Goal: Task Accomplishment & Management: Complete application form

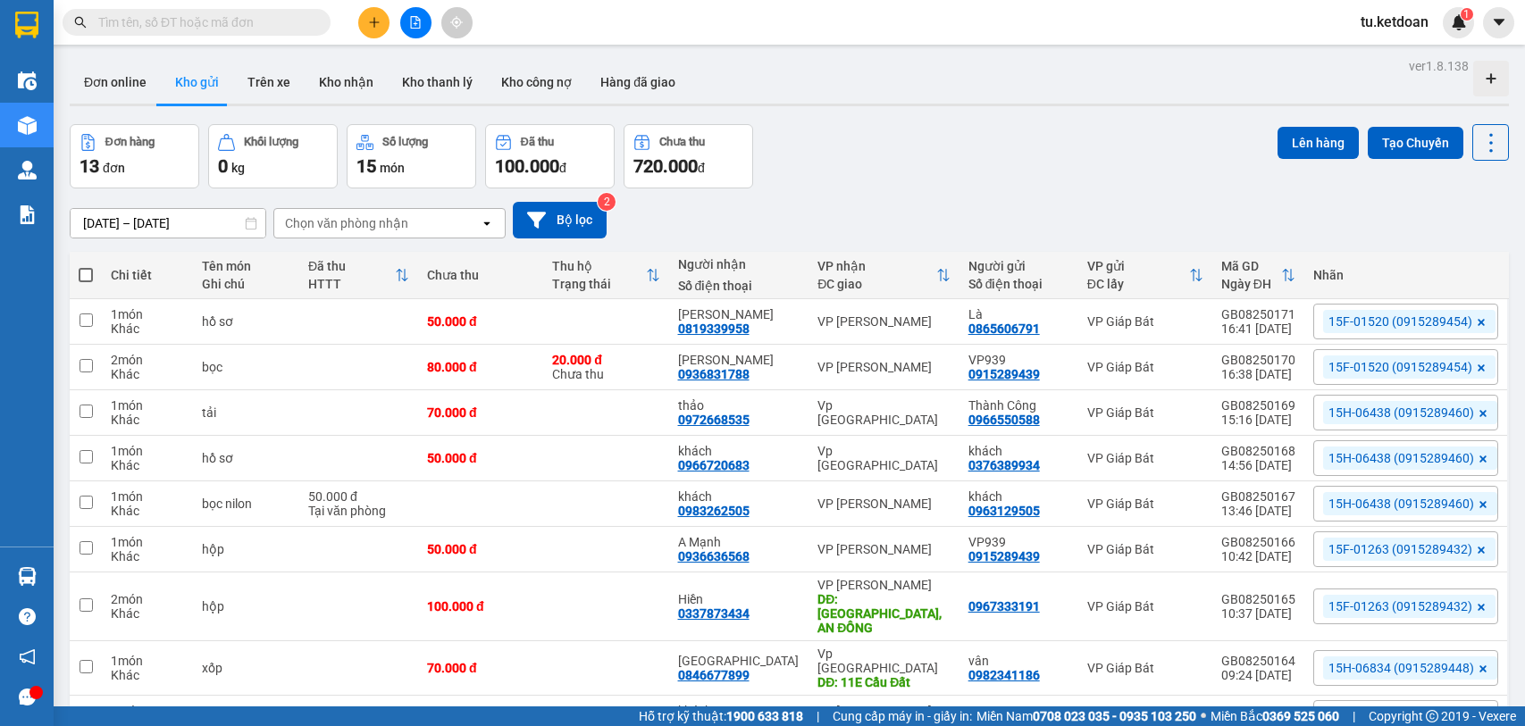
click at [192, 226] on input "[DATE] – [DATE]" at bounding box center [168, 223] width 195 height 29
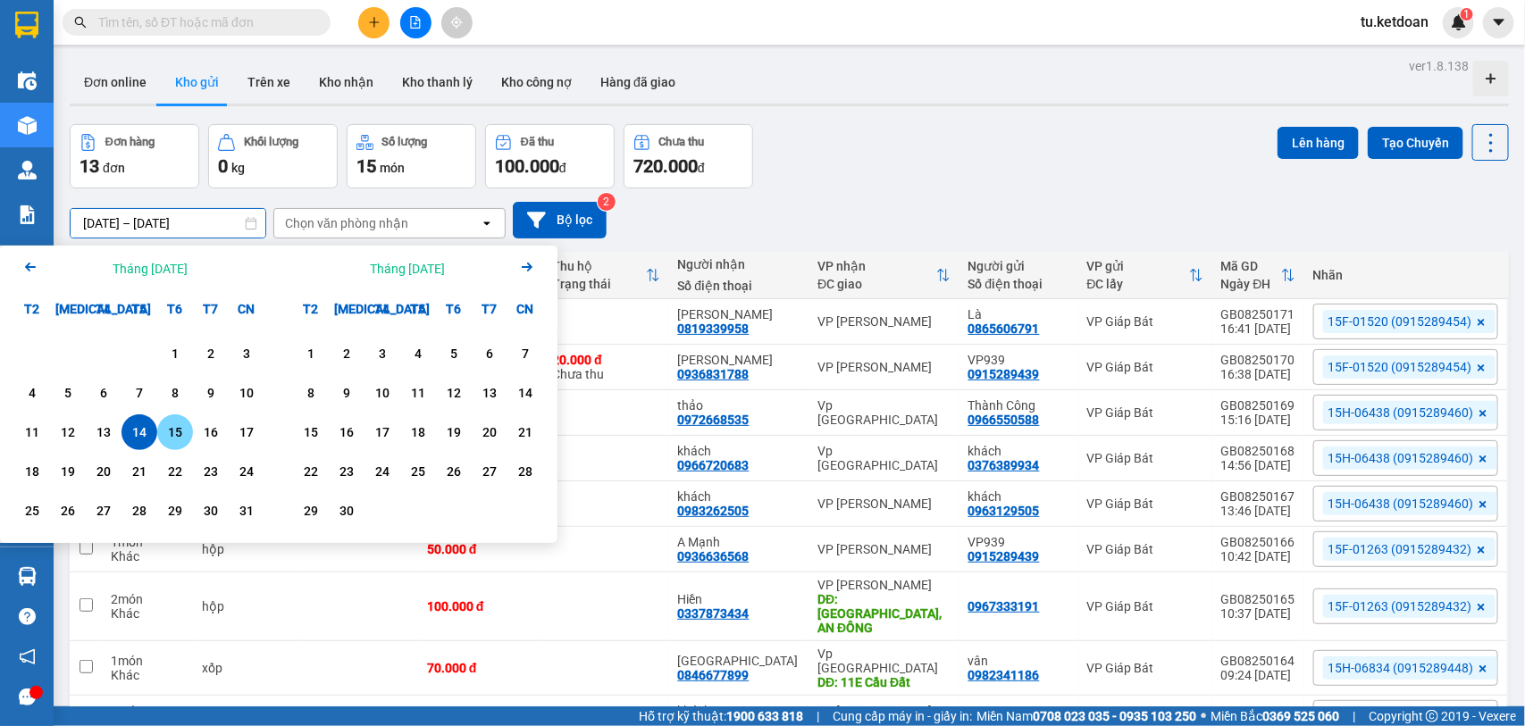
click at [165, 430] on div "15" at bounding box center [175, 432] width 25 height 21
type input "[DATE] – [DATE]"
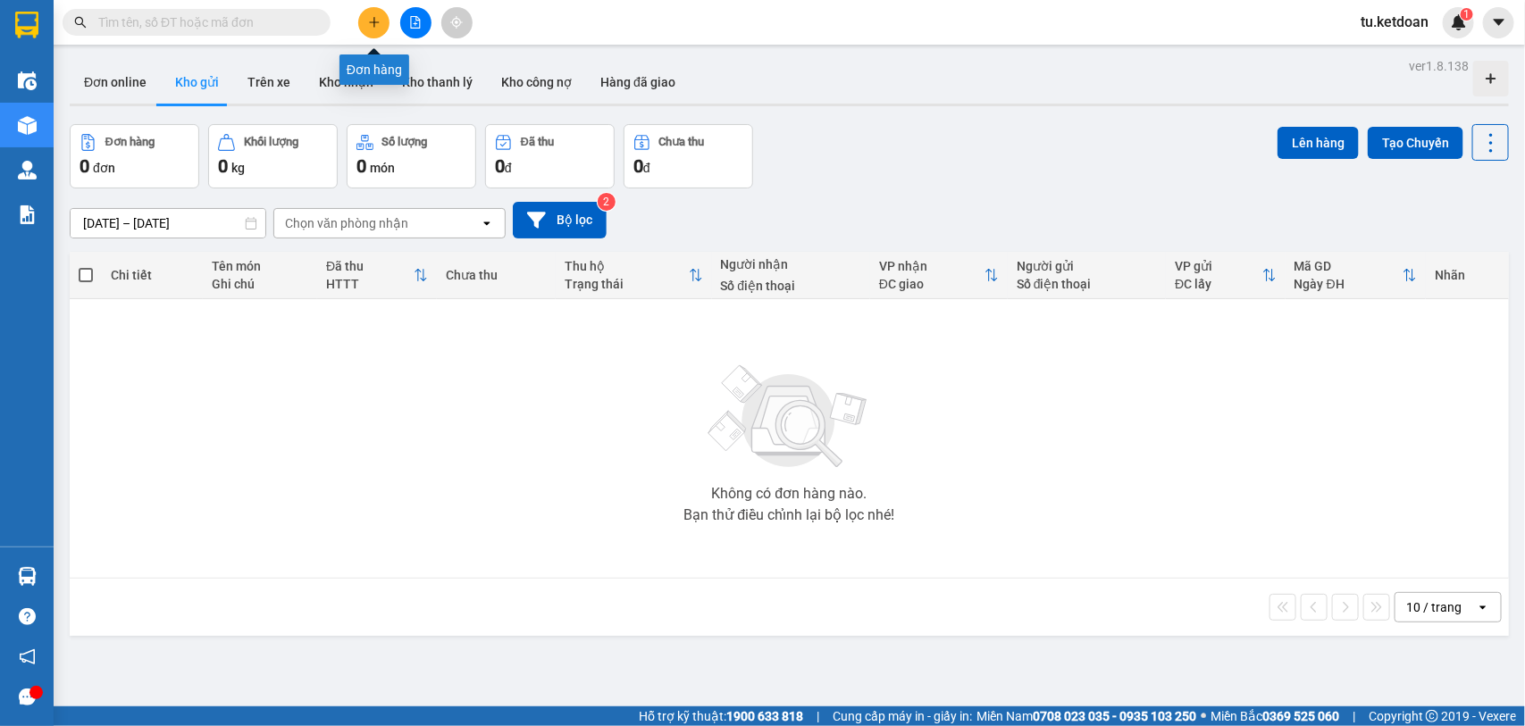
click at [366, 23] on button at bounding box center [373, 22] width 31 height 31
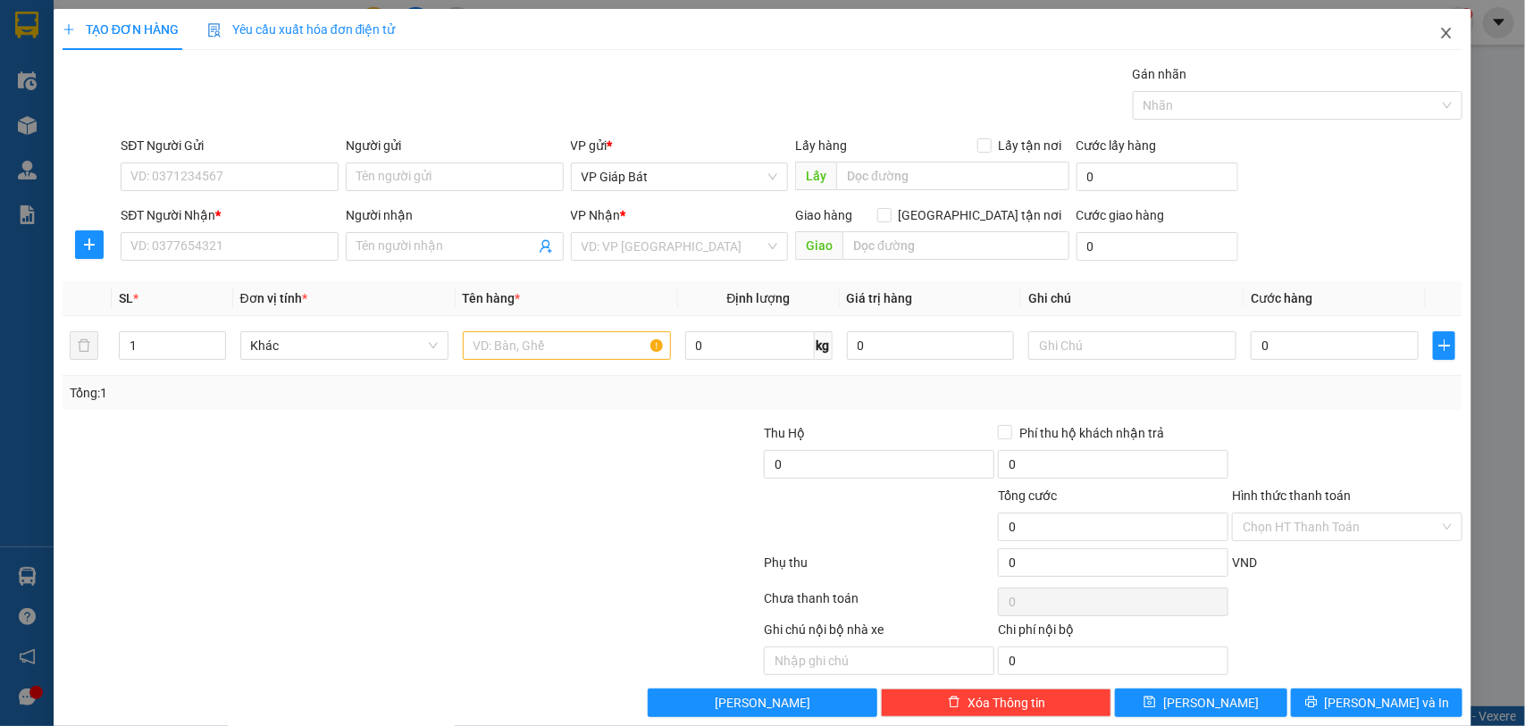
click at [1442, 31] on icon "close" at bounding box center [1447, 33] width 10 height 11
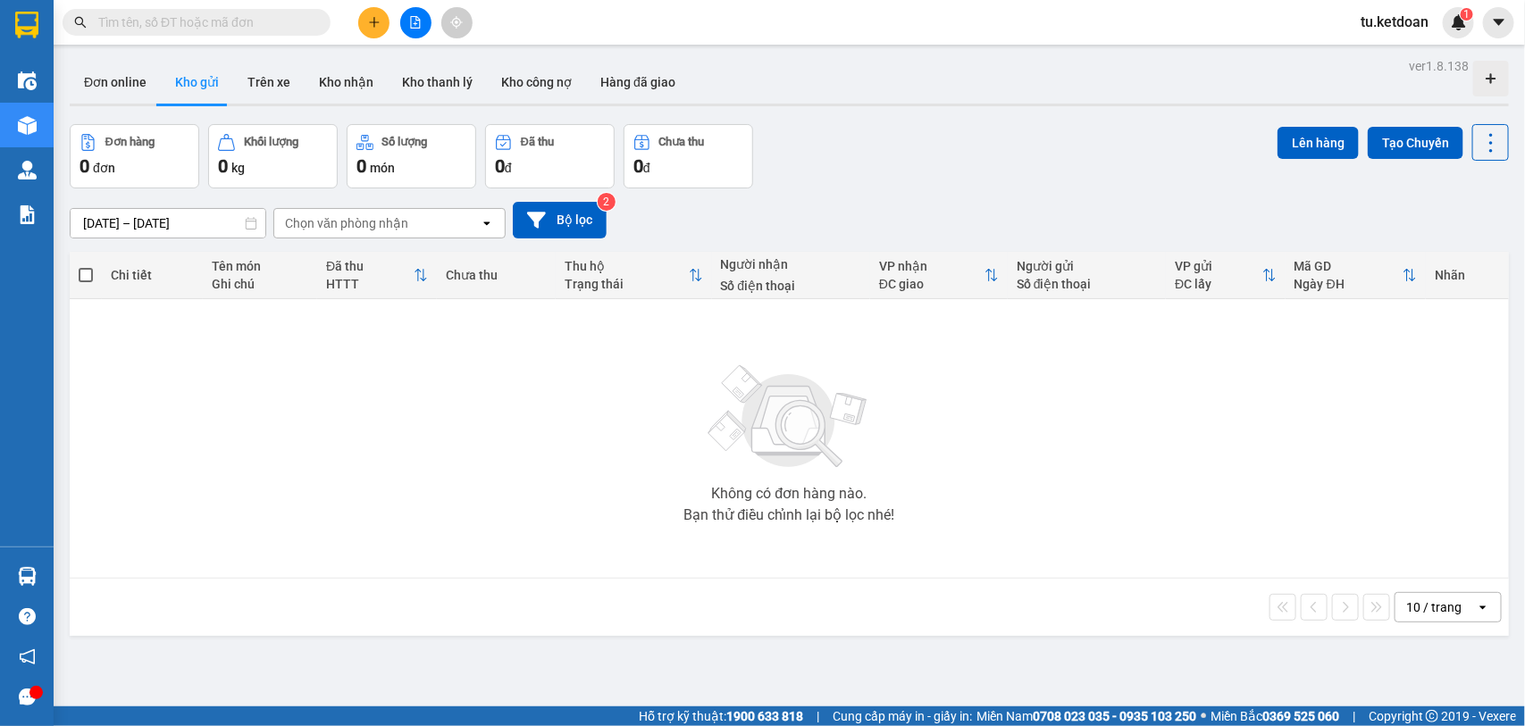
click at [246, 19] on input "text" at bounding box center [203, 23] width 211 height 20
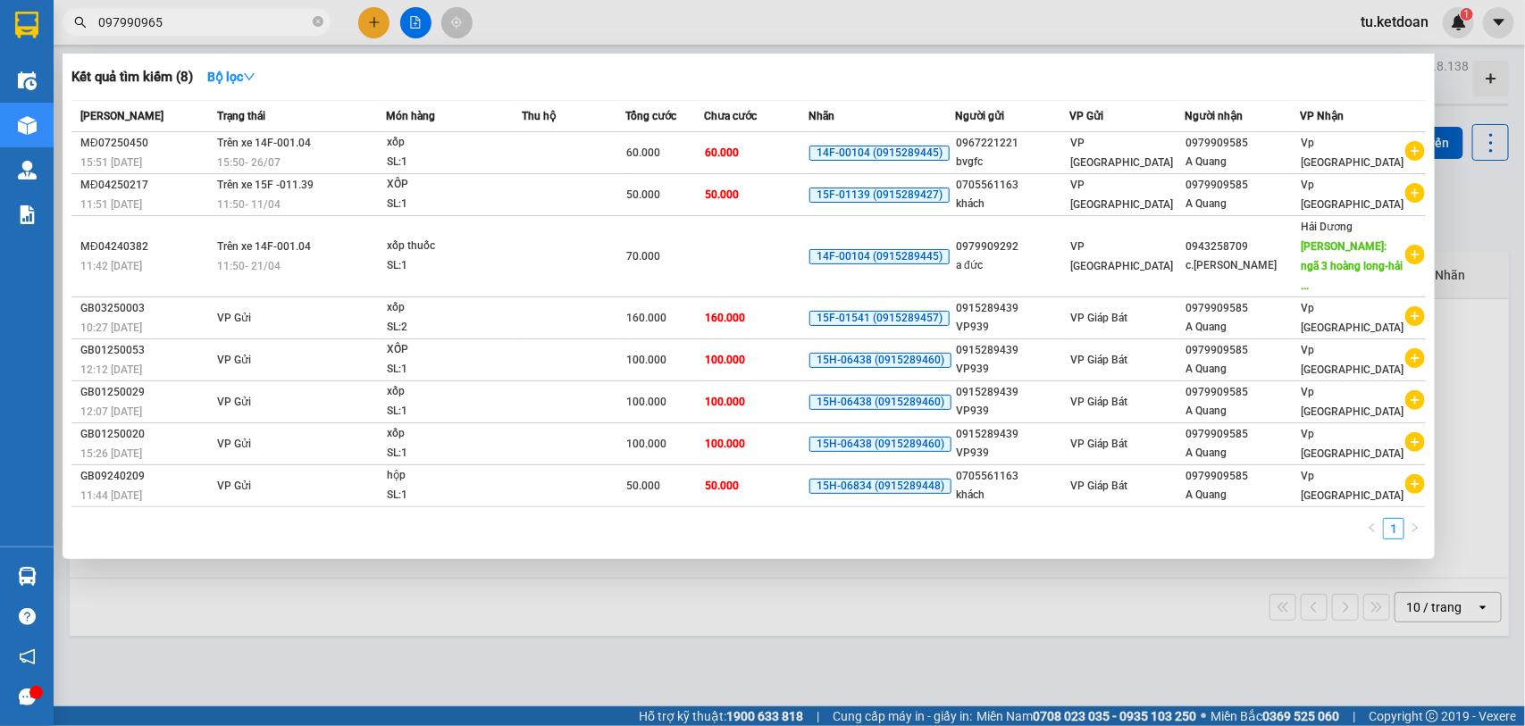
type input "0979909651"
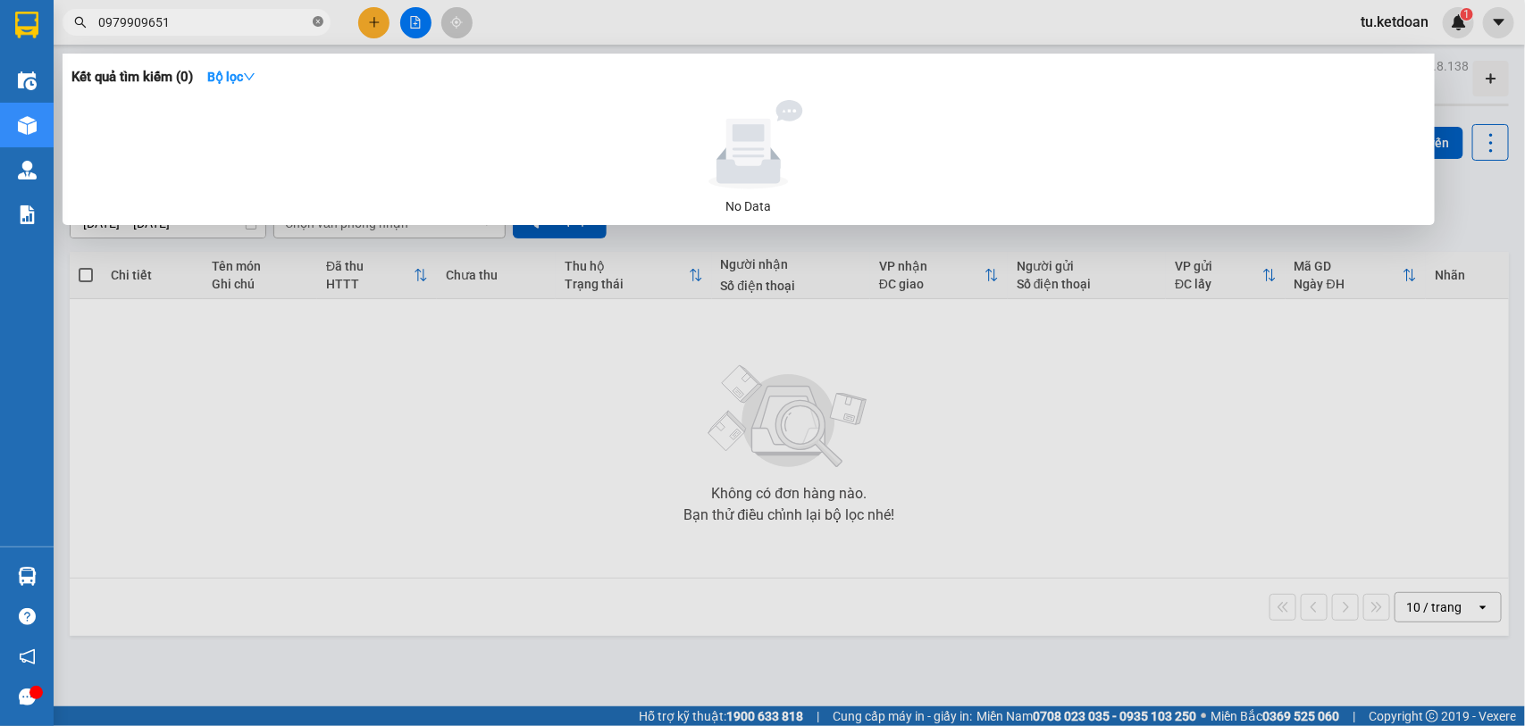
click at [322, 18] on icon "close-circle" at bounding box center [318, 21] width 11 height 11
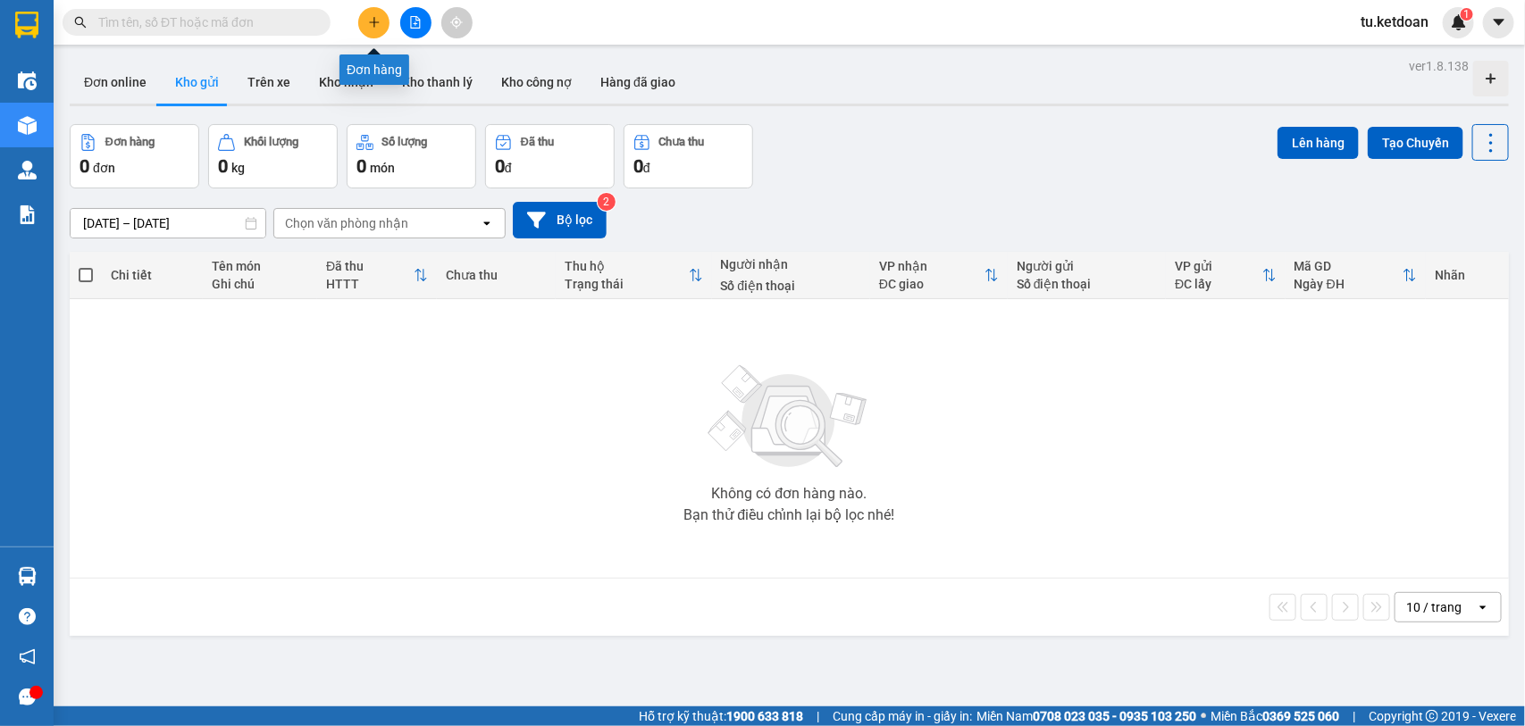
click at [378, 25] on icon "plus" at bounding box center [374, 22] width 13 height 13
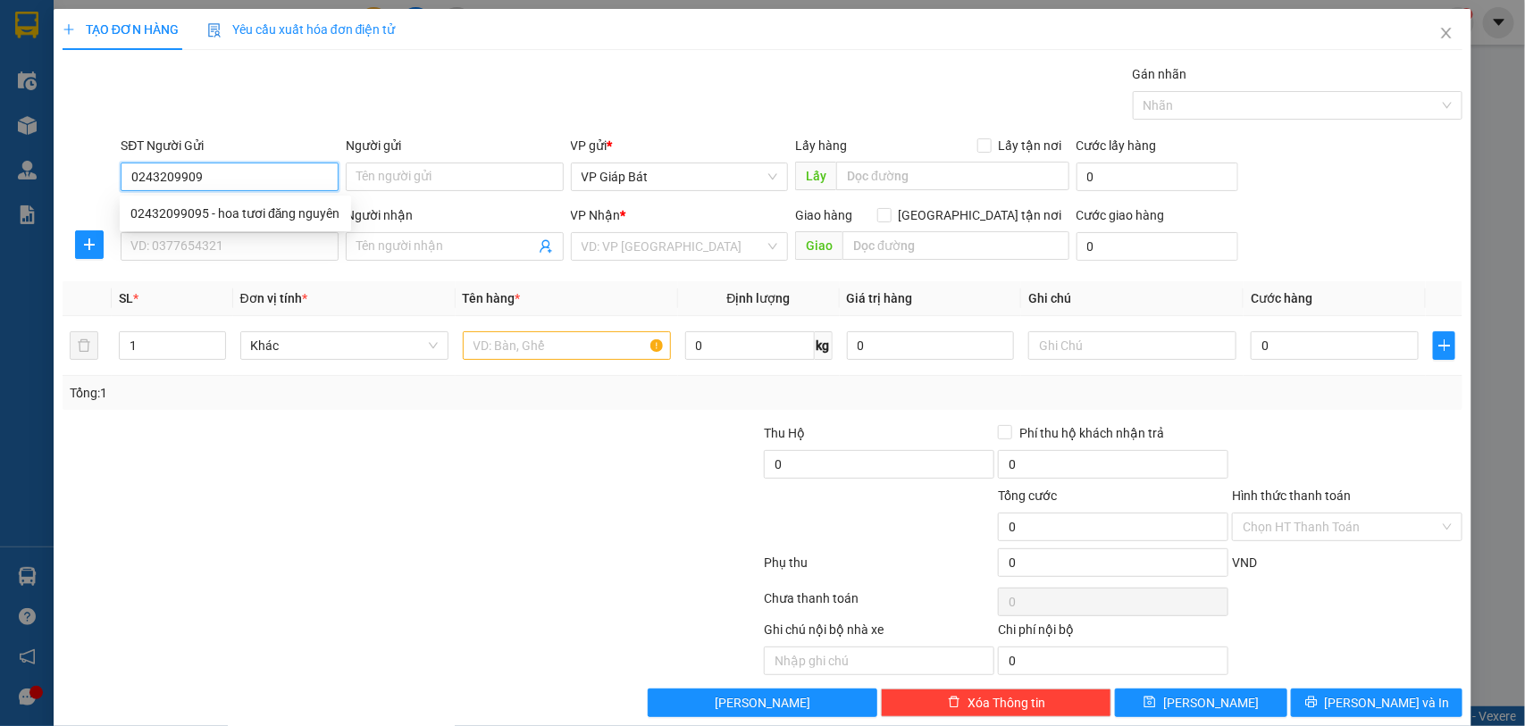
type input "02432099095"
click at [288, 207] on div "02432099095 - hoa tươi đăng nguyên" at bounding box center [235, 214] width 210 height 20
type input "hoa tươi đăng nguyên"
type input "02432099095"
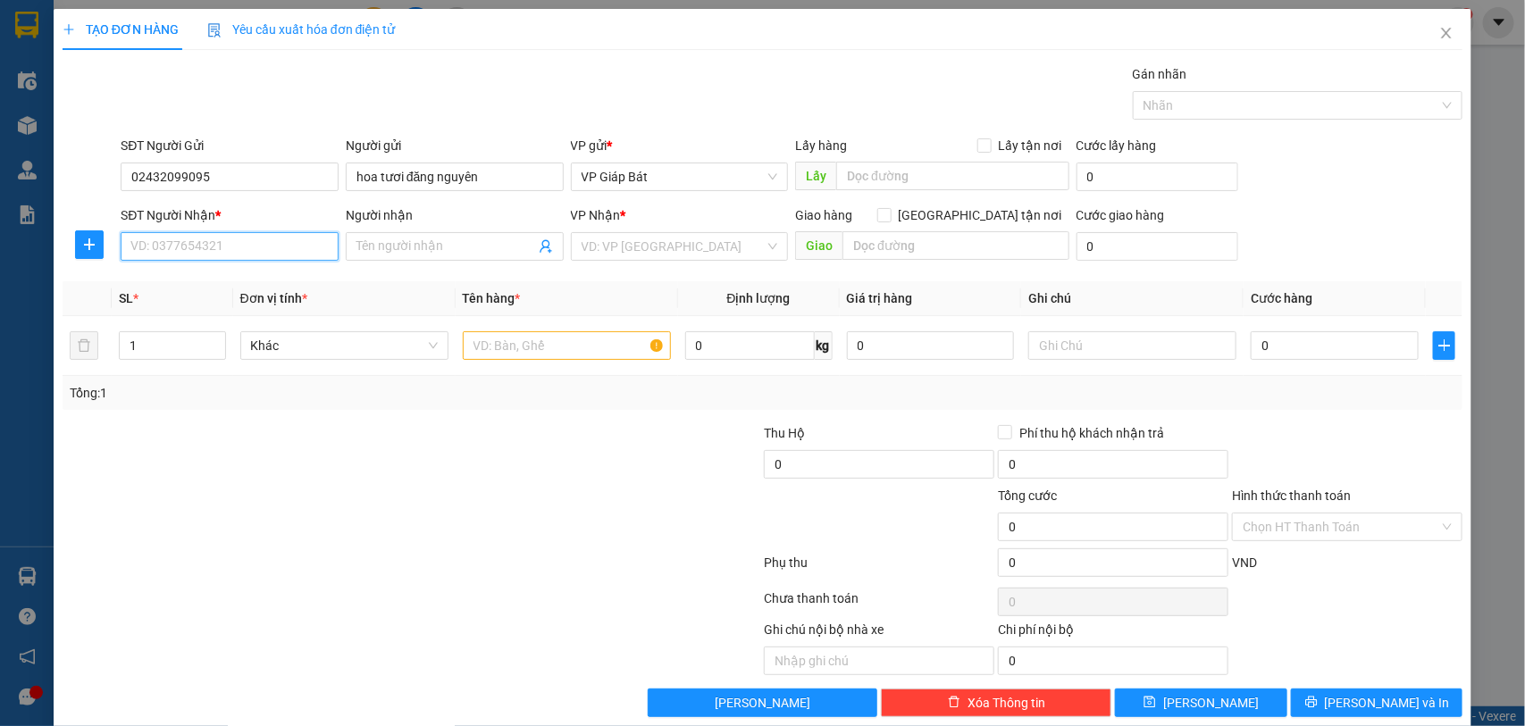
click at [264, 252] on input "SĐT Người Nhận *" at bounding box center [230, 246] width 218 height 29
type input "0965415798"
click at [233, 283] on div "0965415798 - [PERSON_NAME]" at bounding box center [227, 283] width 194 height 20
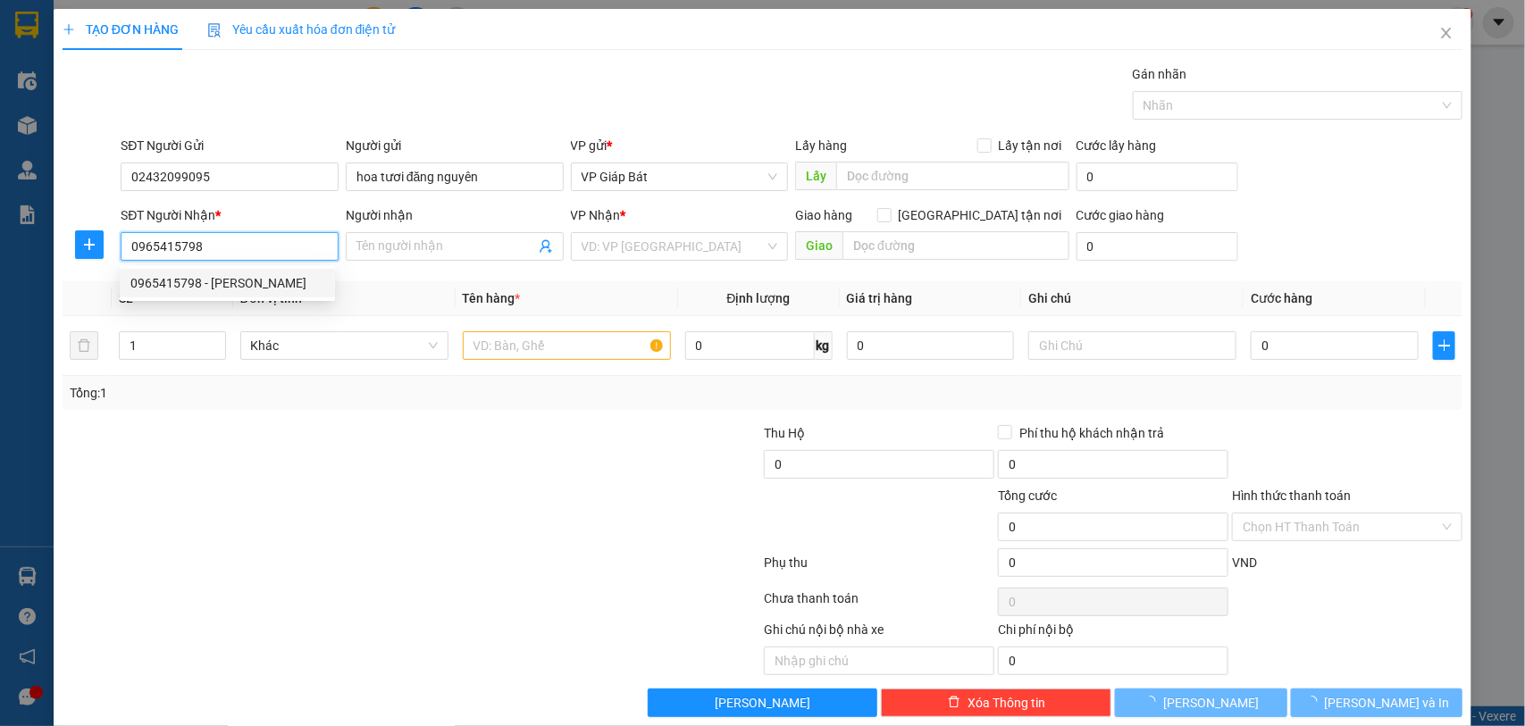
type input "[PERSON_NAME]"
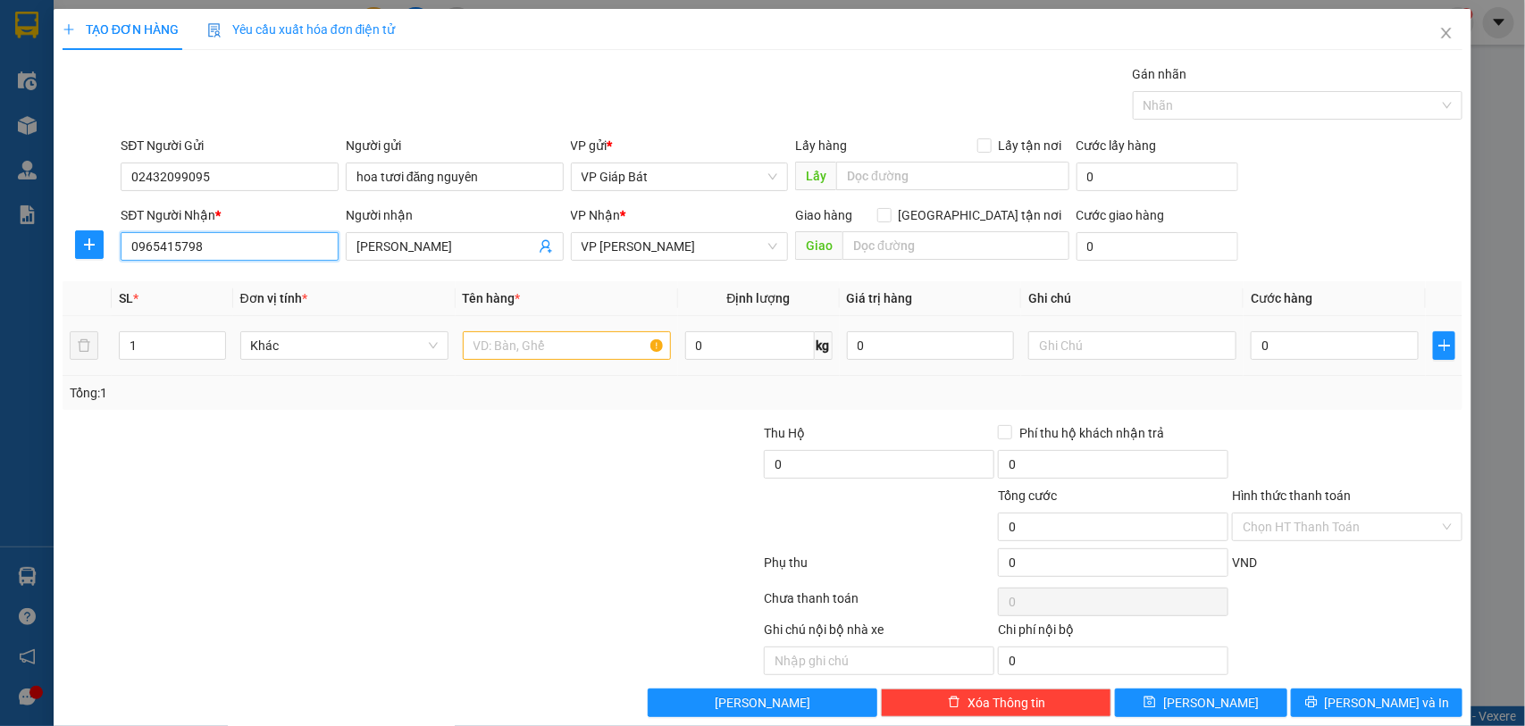
type input "0965415798"
click at [537, 348] on input "text" at bounding box center [567, 345] width 208 height 29
type input "hộp hoa"
click at [1280, 339] on input "0" at bounding box center [1335, 345] width 168 height 29
type input "5"
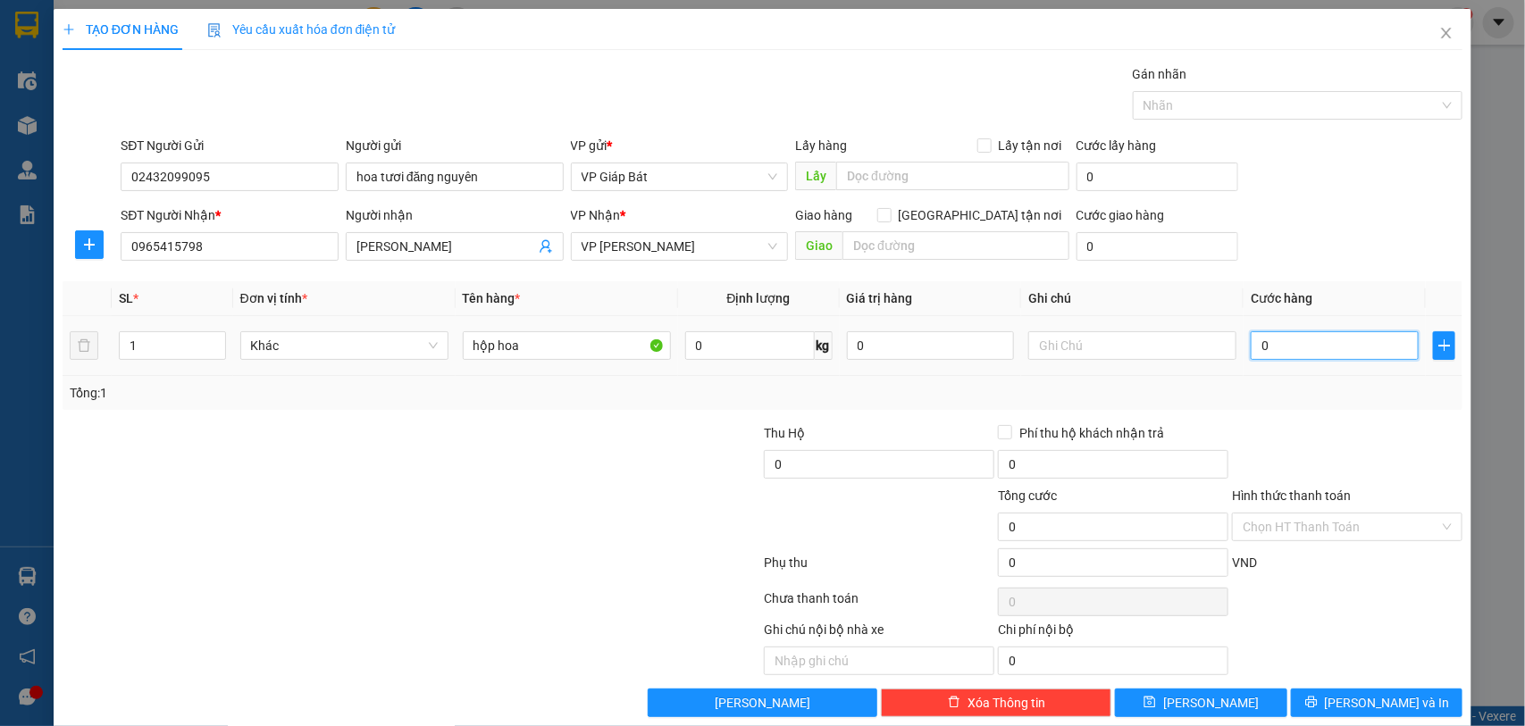
type input "5"
type input "50"
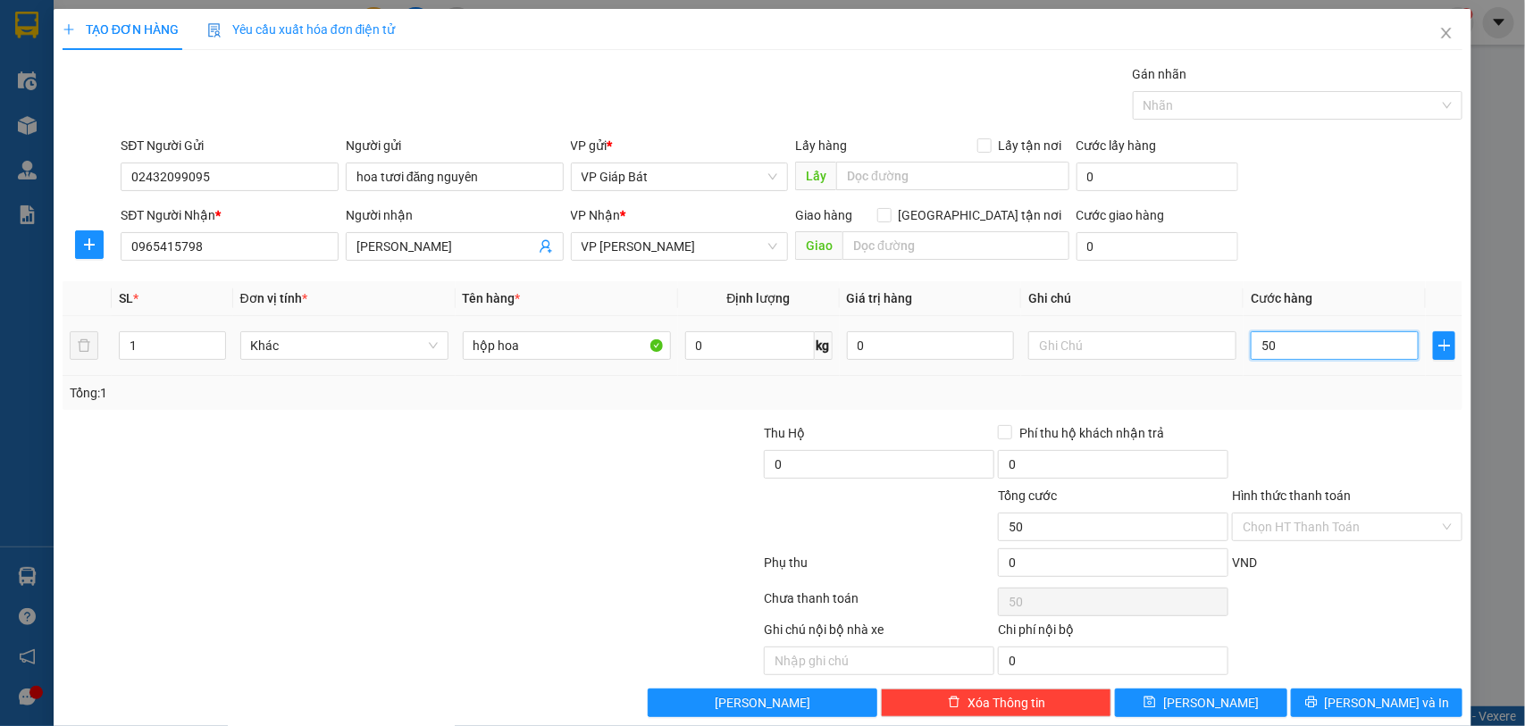
type input "500"
type input "5.000"
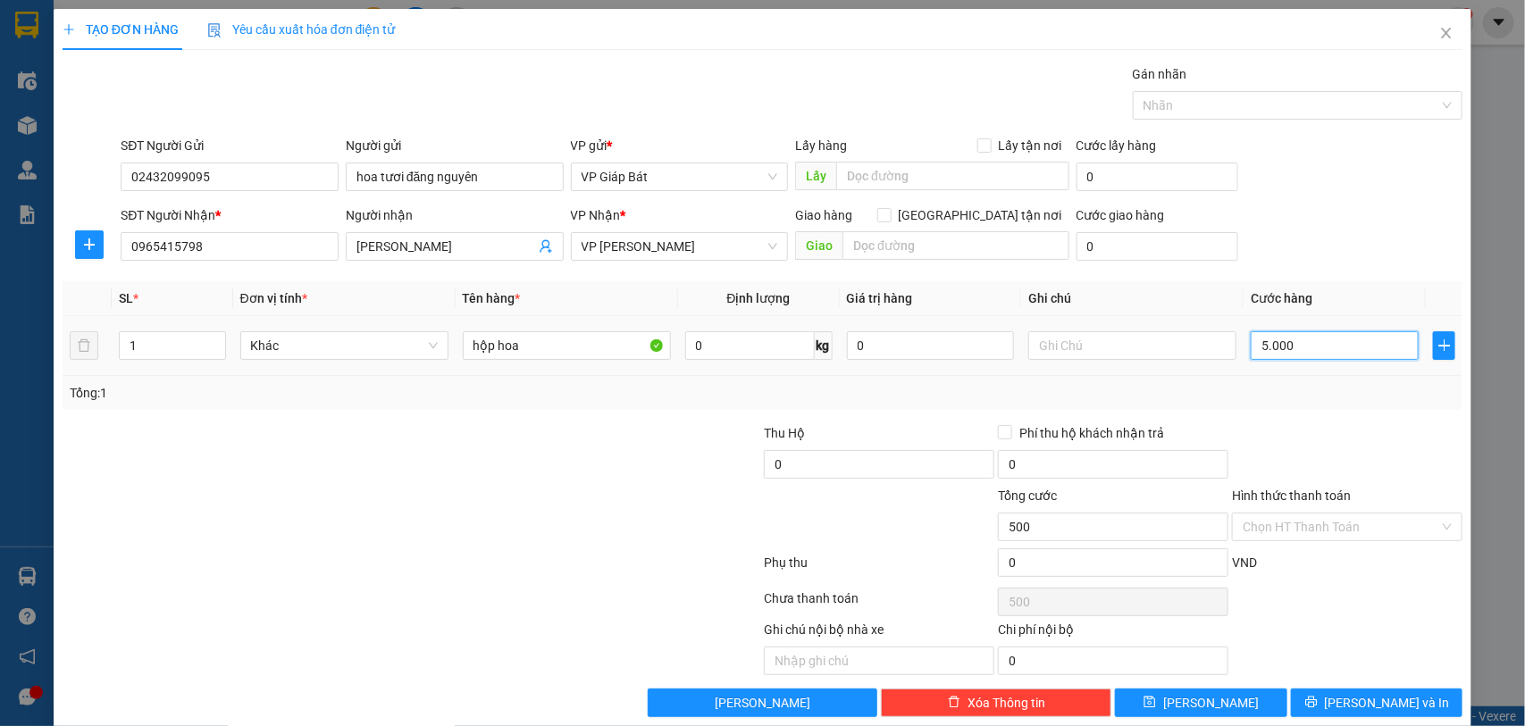
type input "5.000"
type input "50.000"
click at [1248, 112] on div at bounding box center [1289, 105] width 304 height 21
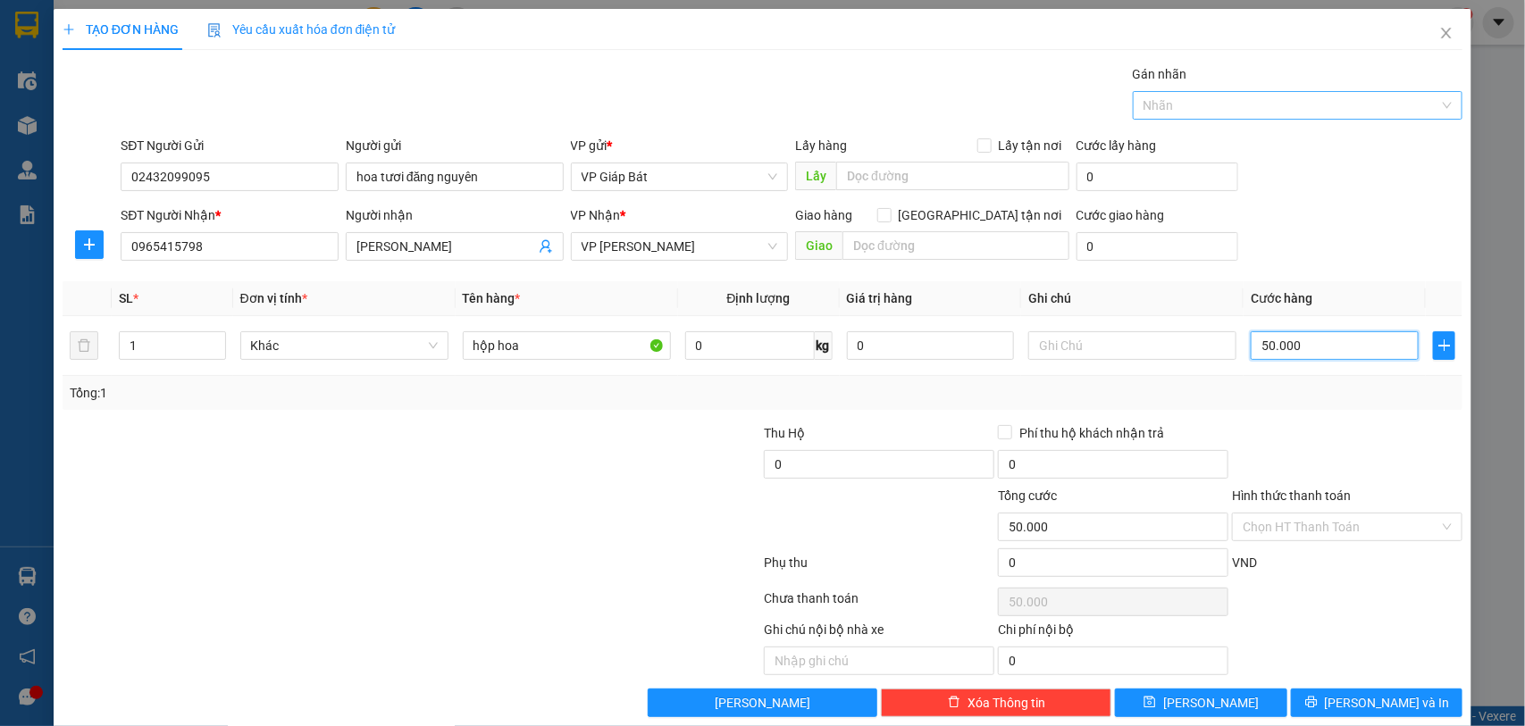
type input "50.000"
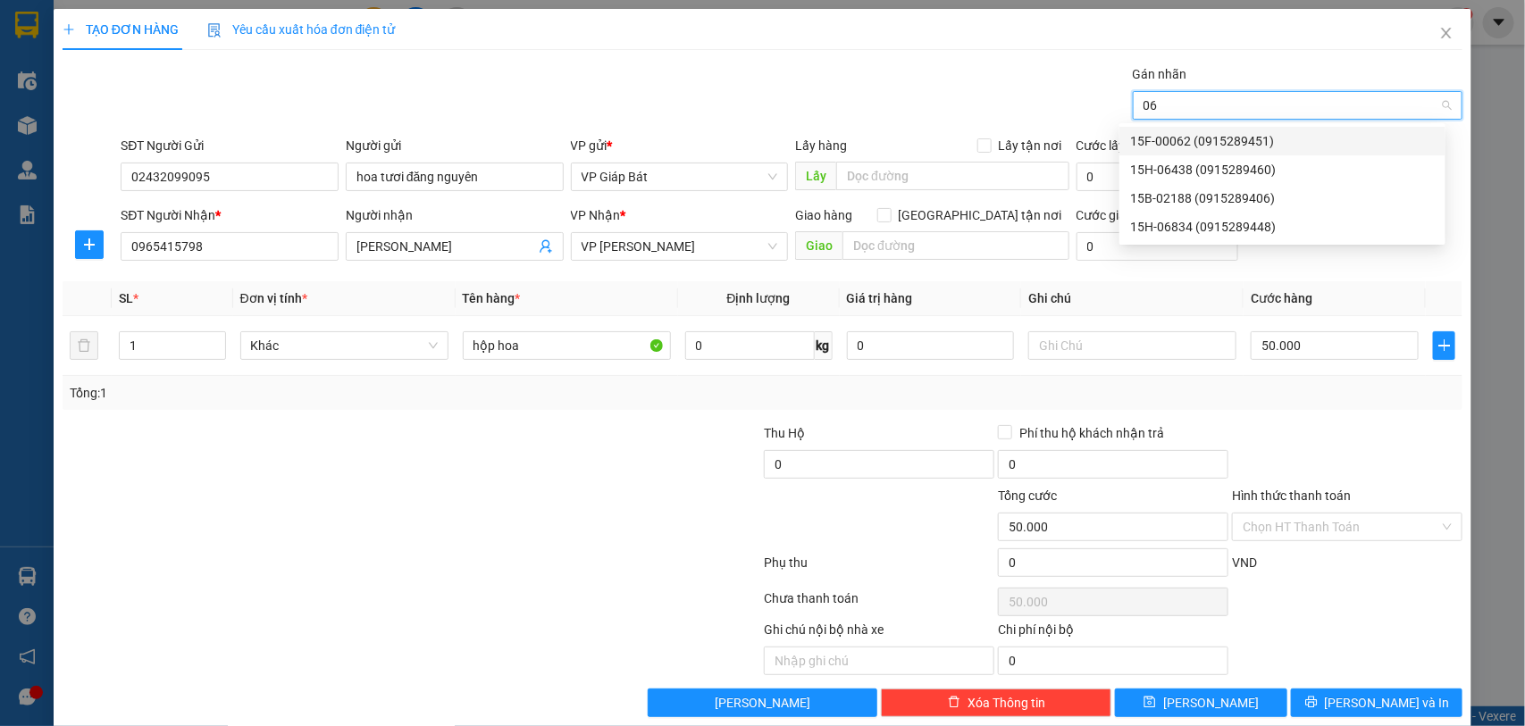
type input "068"
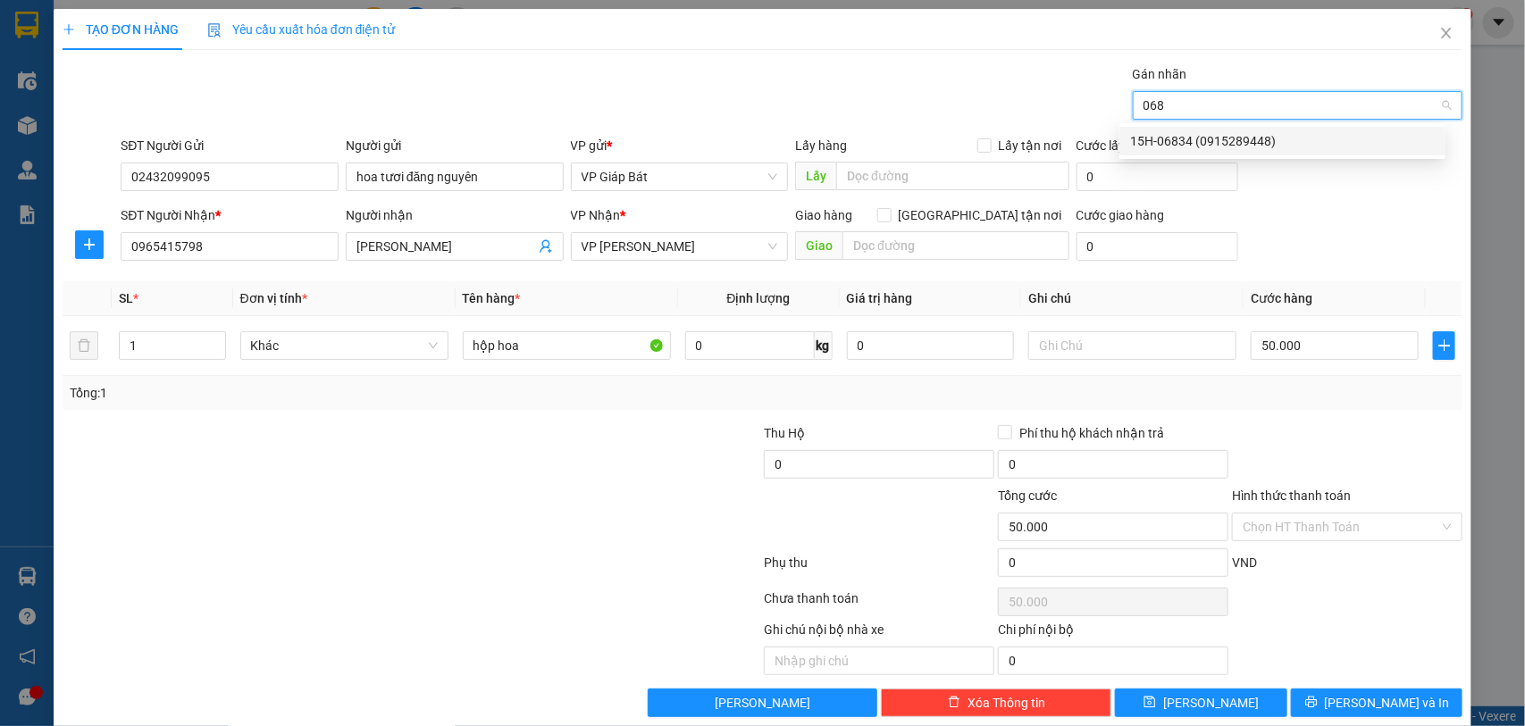
click at [1233, 132] on div "15H-06834 (0915289448)" at bounding box center [1282, 141] width 305 height 20
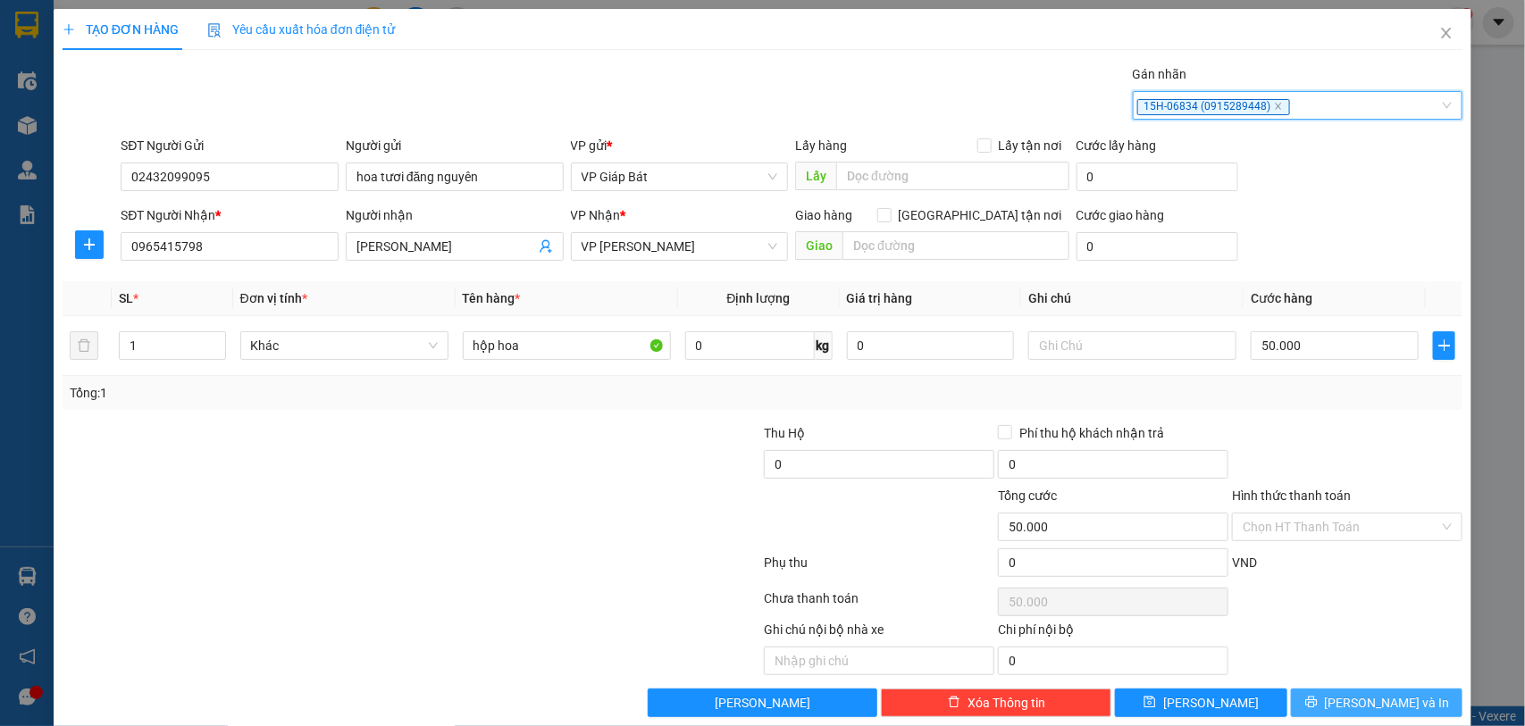
click at [1349, 698] on span "[PERSON_NAME] và In" at bounding box center [1387, 703] width 125 height 20
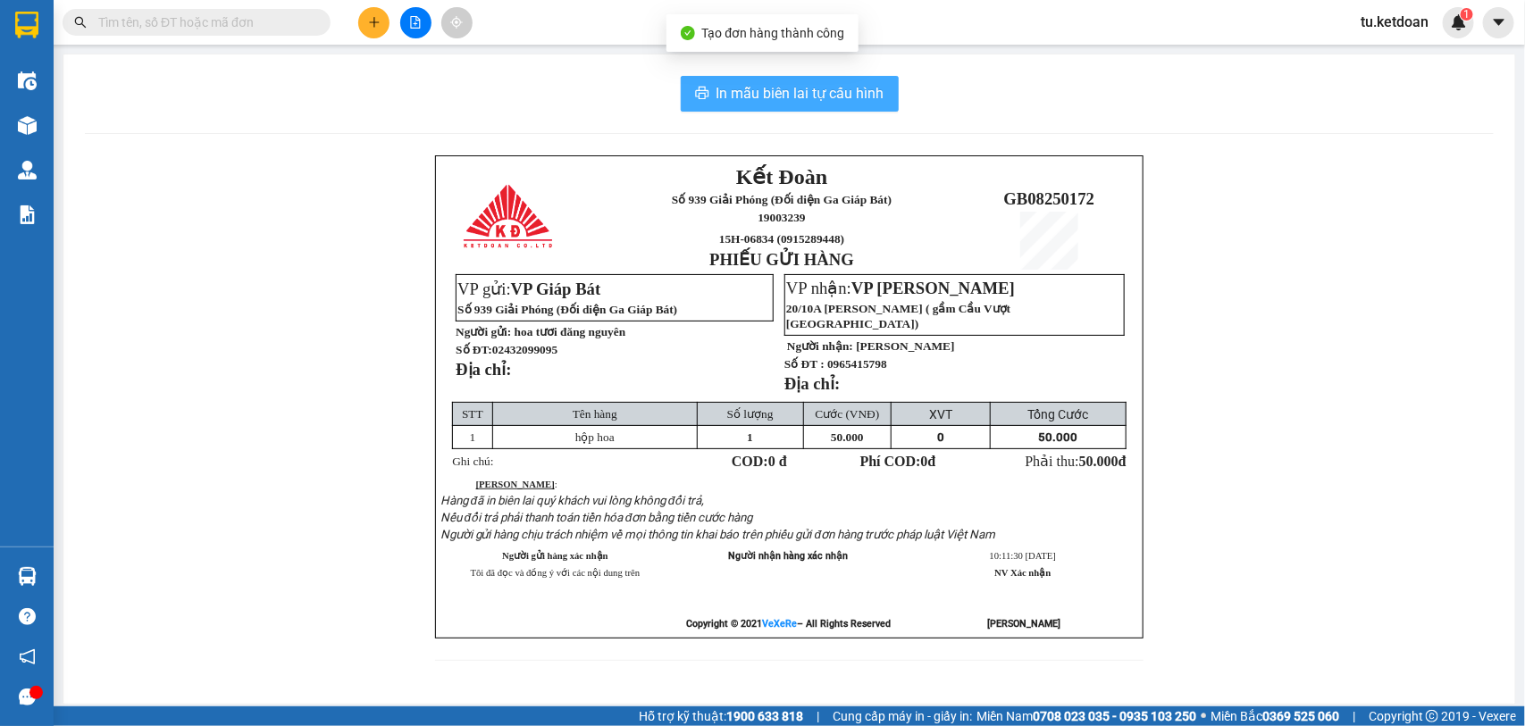
click at [841, 99] on span "In mẫu biên lai tự cấu hình" at bounding box center [800, 93] width 168 height 22
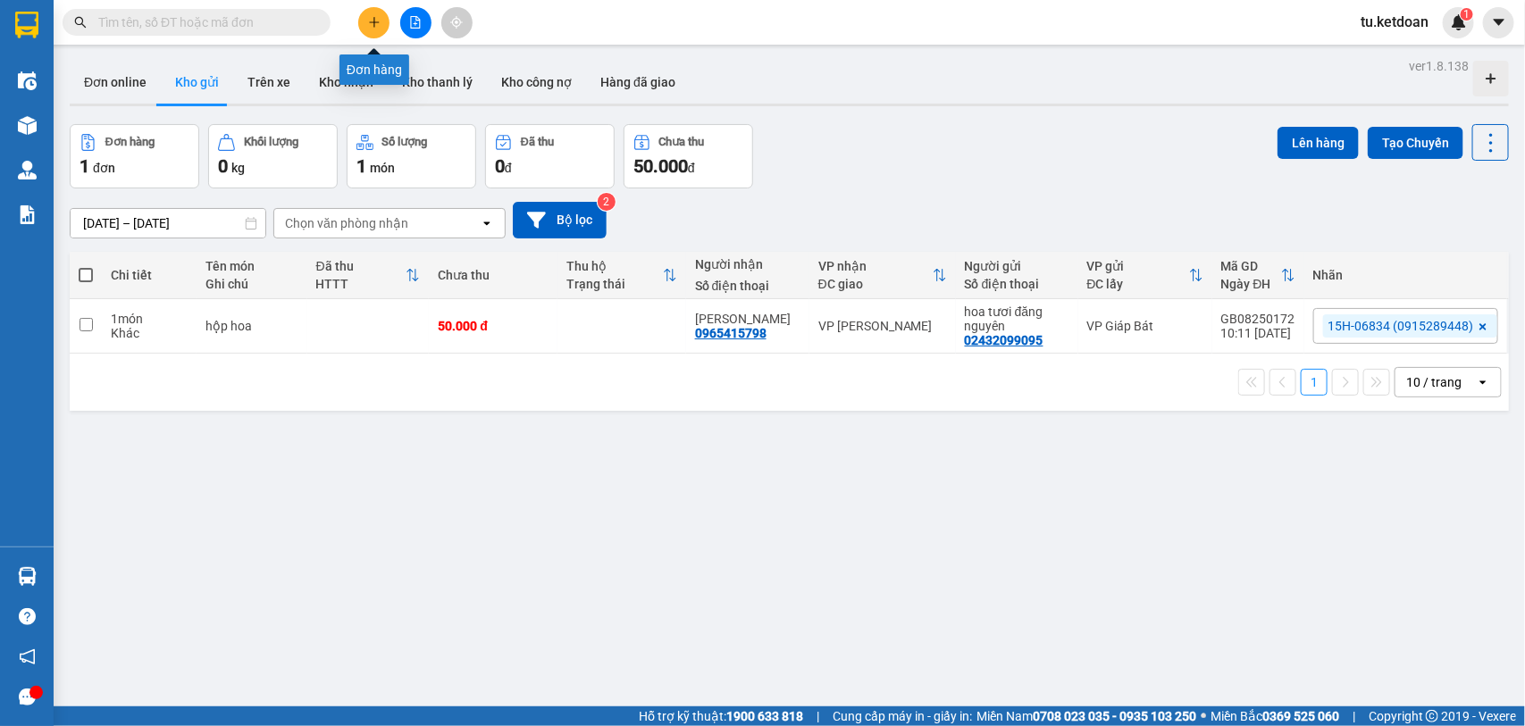
click at [373, 23] on icon "plus" at bounding box center [373, 22] width 1 height 10
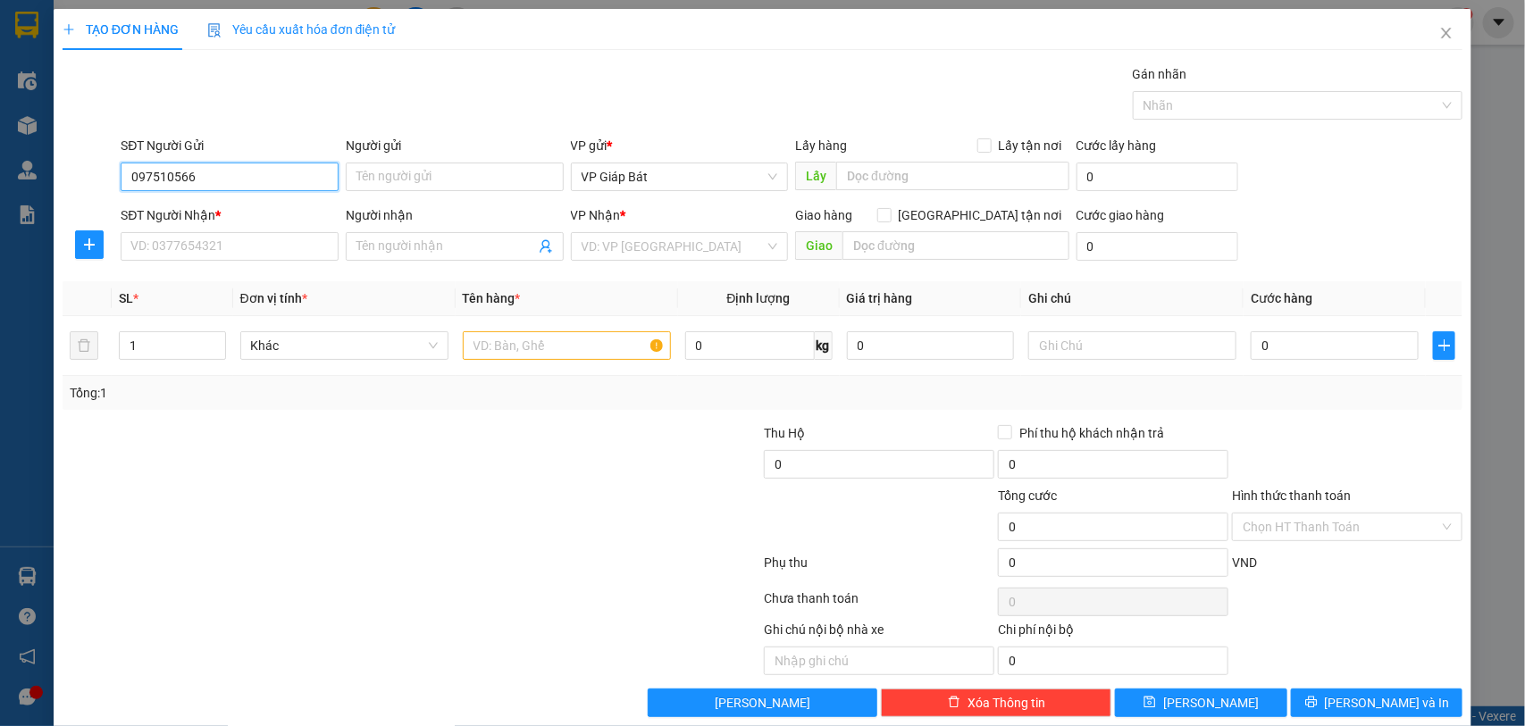
type input "0975105666"
click at [283, 221] on div "0975105666 - CTy Đông Phương" at bounding box center [227, 214] width 194 height 20
type input "CTy Đông Phương"
type input "0975105666"
click at [269, 247] on input "SĐT Người Nhận *" at bounding box center [230, 246] width 218 height 29
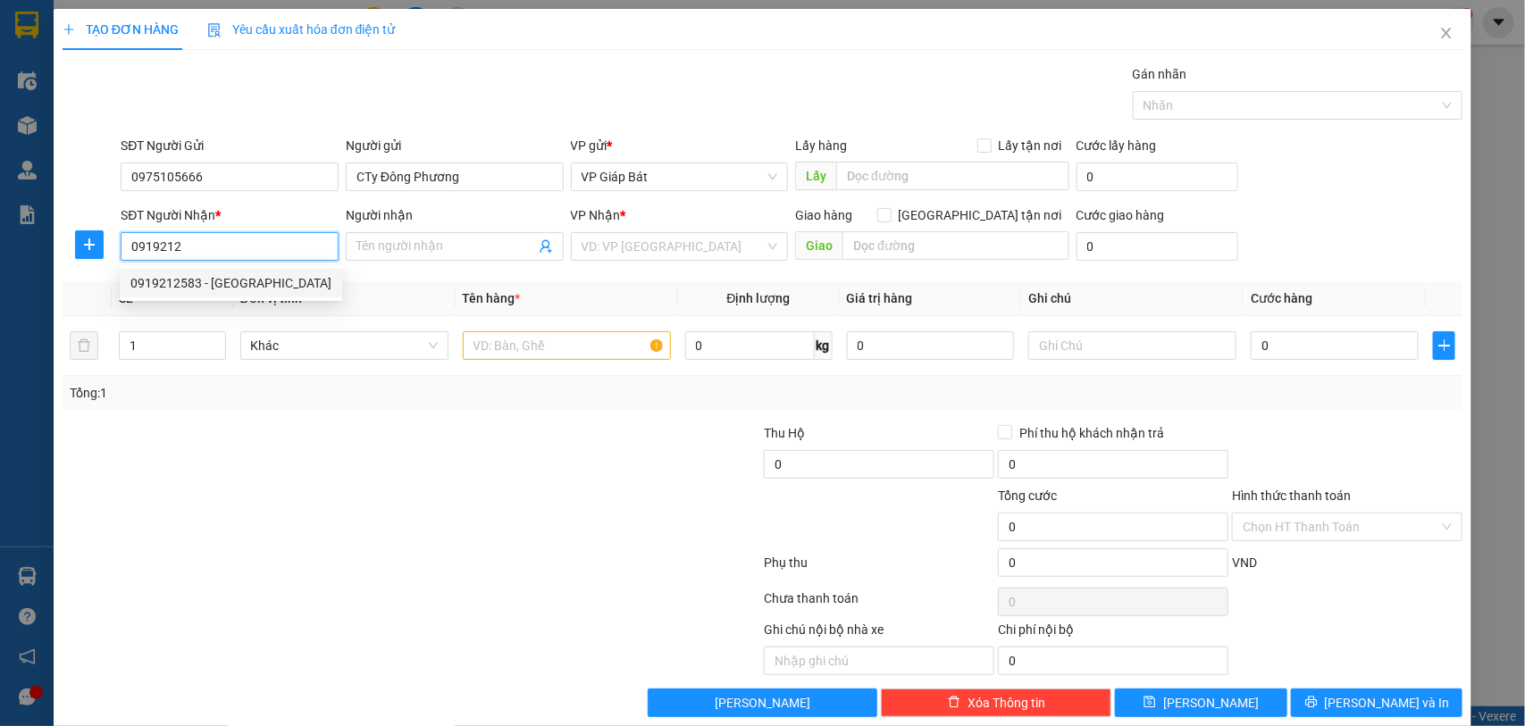
click at [244, 280] on div "0919212583 - [GEOGRAPHIC_DATA]" at bounding box center [230, 283] width 201 height 20
type input "0919212583"
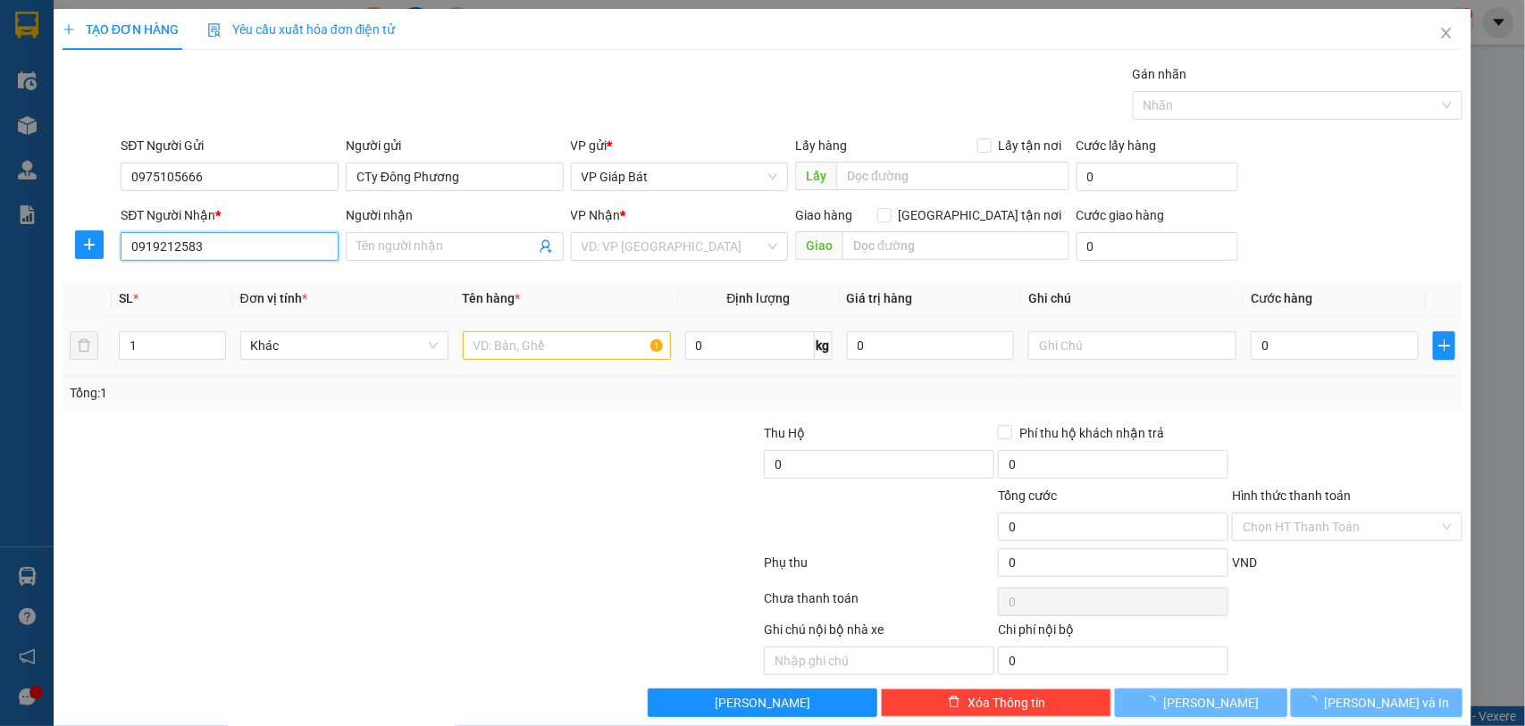
type input "Nhật"
type input "50 [PERSON_NAME]"
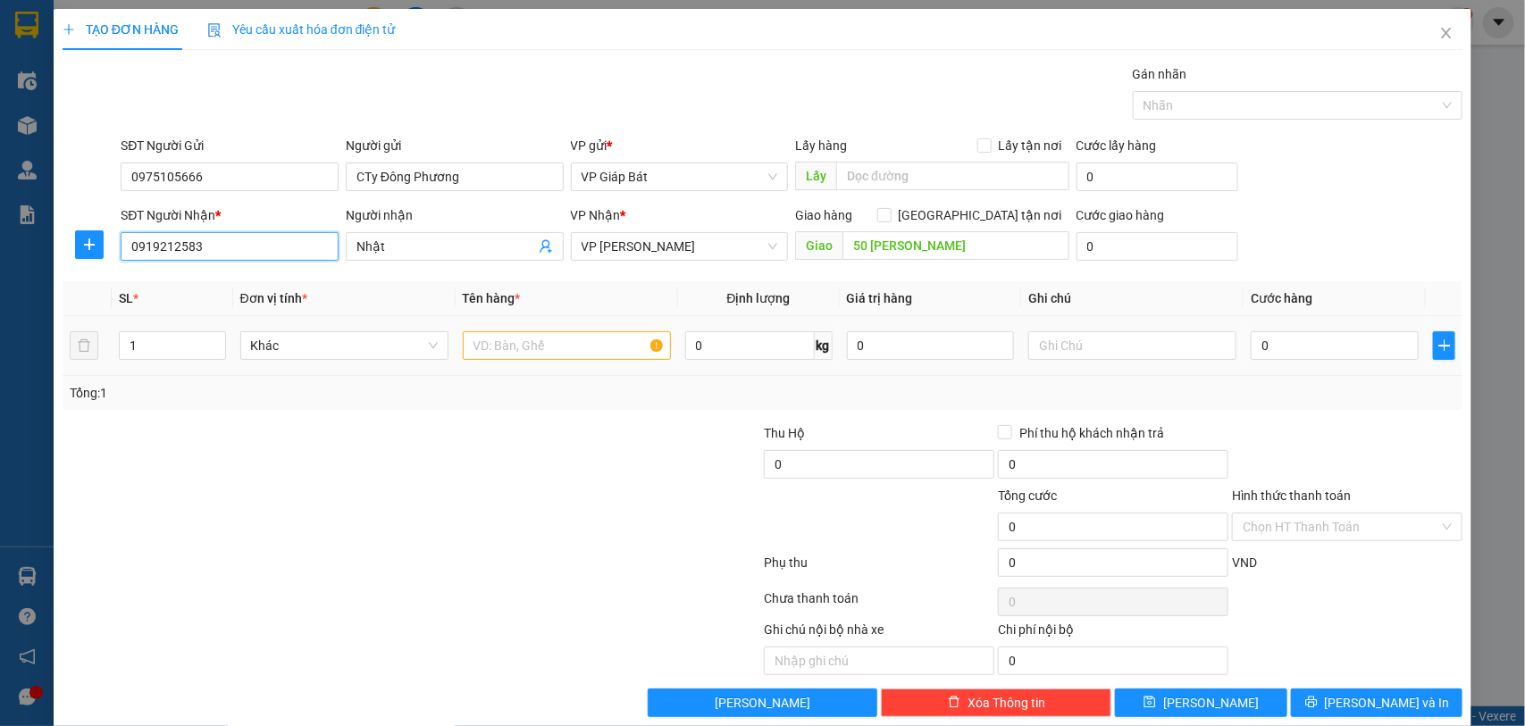
type input "0919212583"
click at [528, 340] on input "text" at bounding box center [567, 345] width 208 height 29
type input "bọc"
click at [1261, 355] on input "0" at bounding box center [1335, 345] width 168 height 29
type input "5"
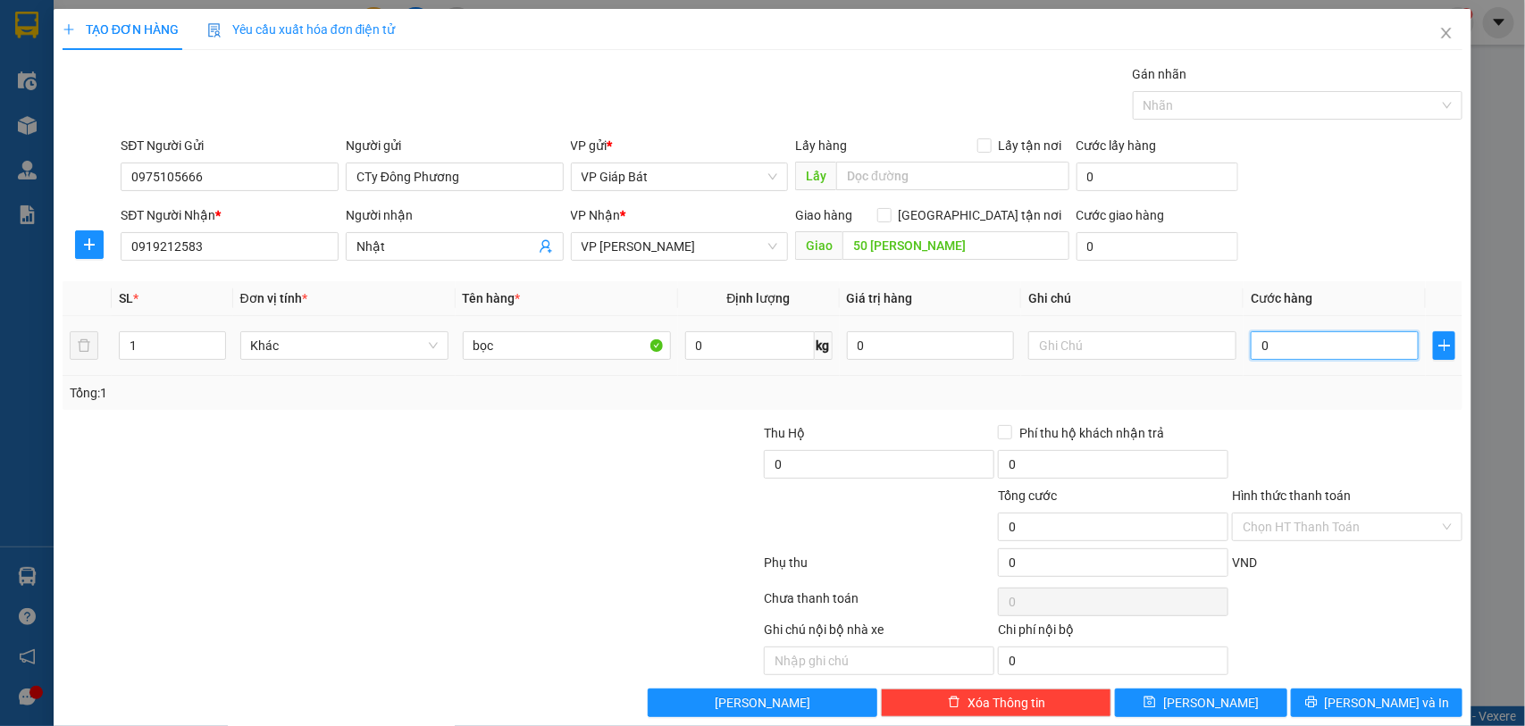
type input "5"
type input "50"
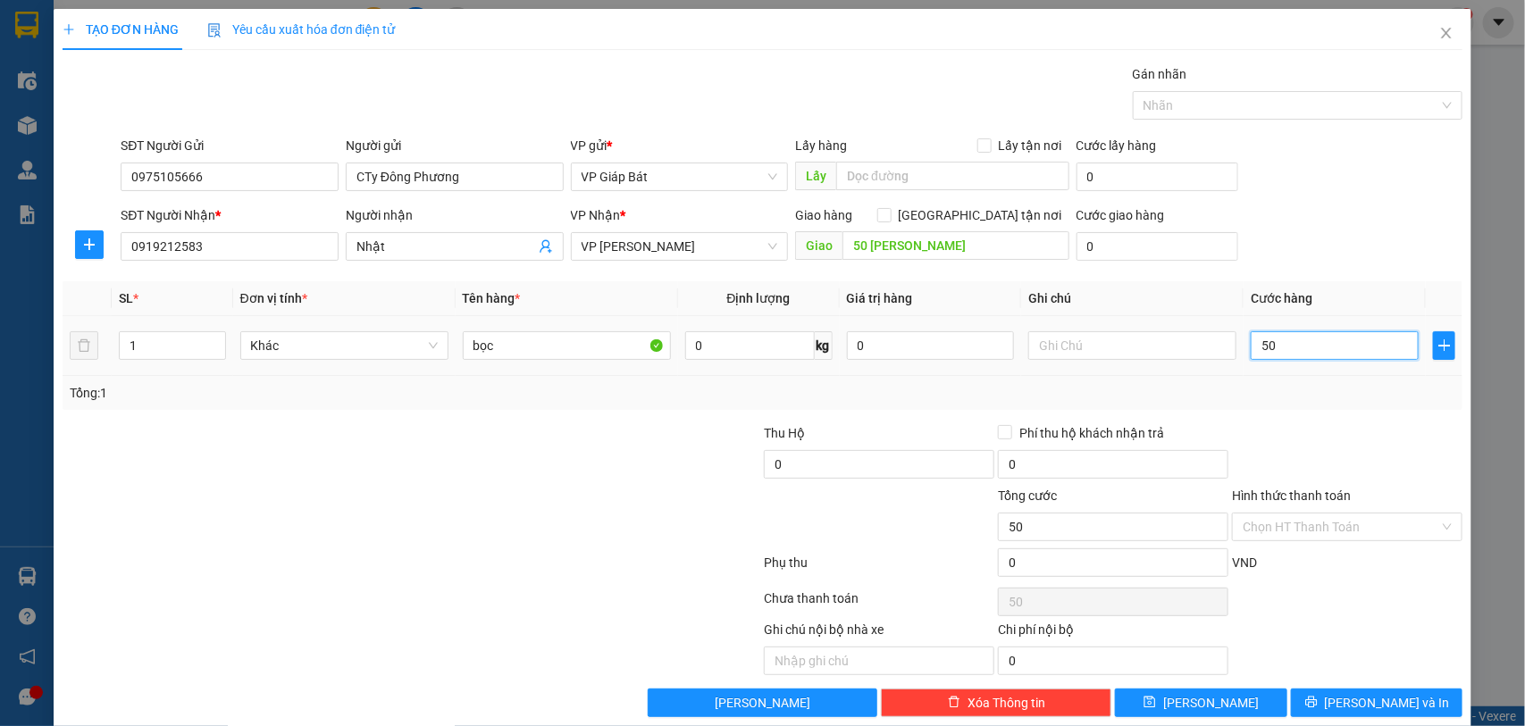
type input "500"
type input "5.000"
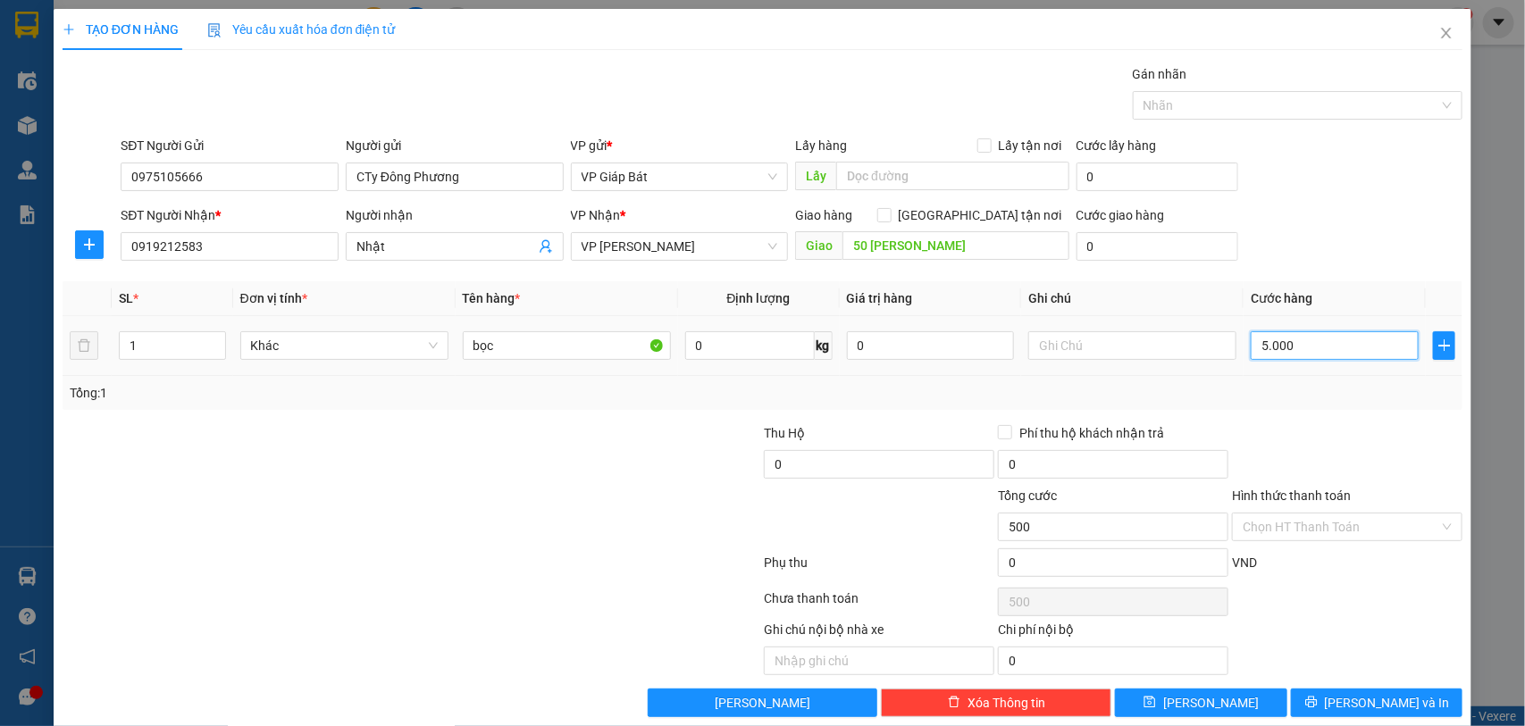
type input "5.000"
type input "50.000"
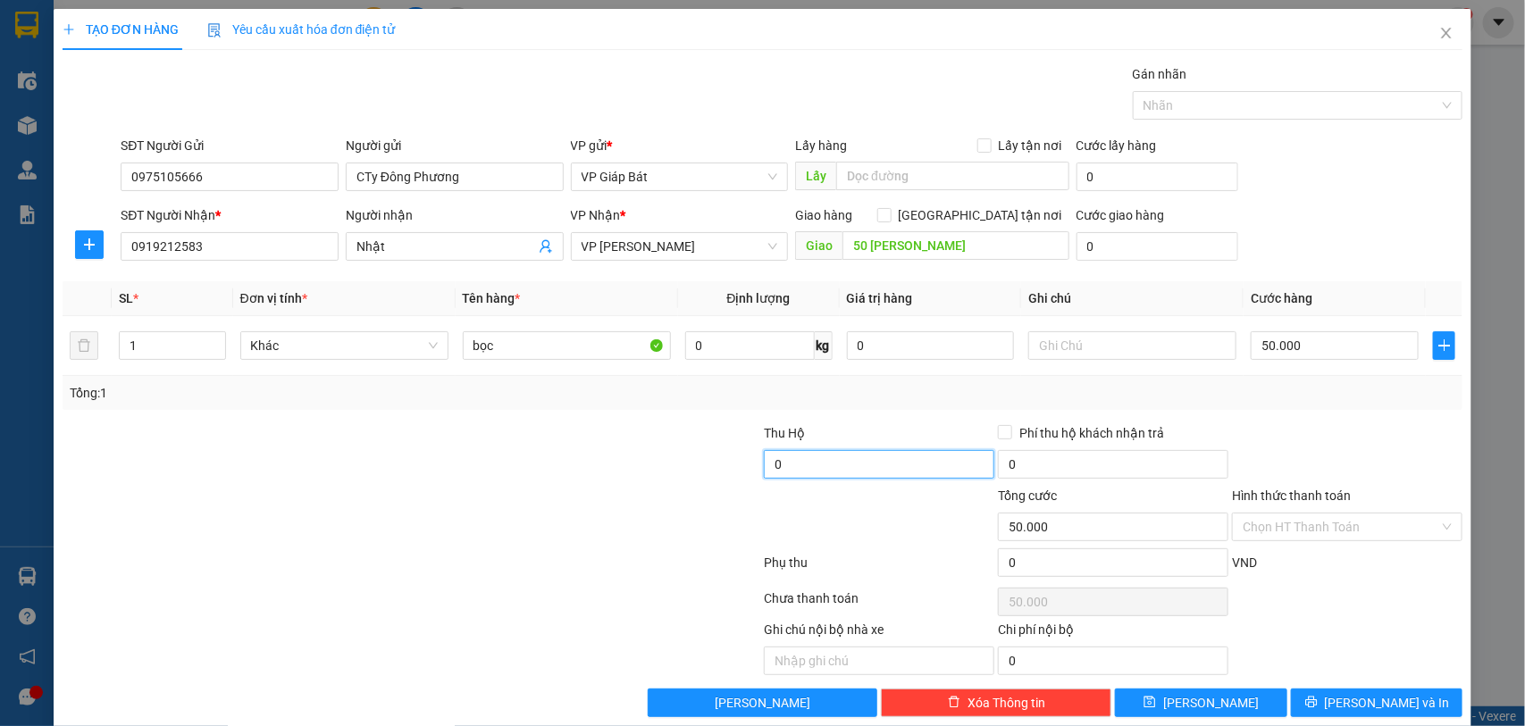
click at [884, 462] on input "0" at bounding box center [879, 464] width 230 height 29
click at [1191, 103] on div at bounding box center [1289, 105] width 304 height 21
type input "20.000"
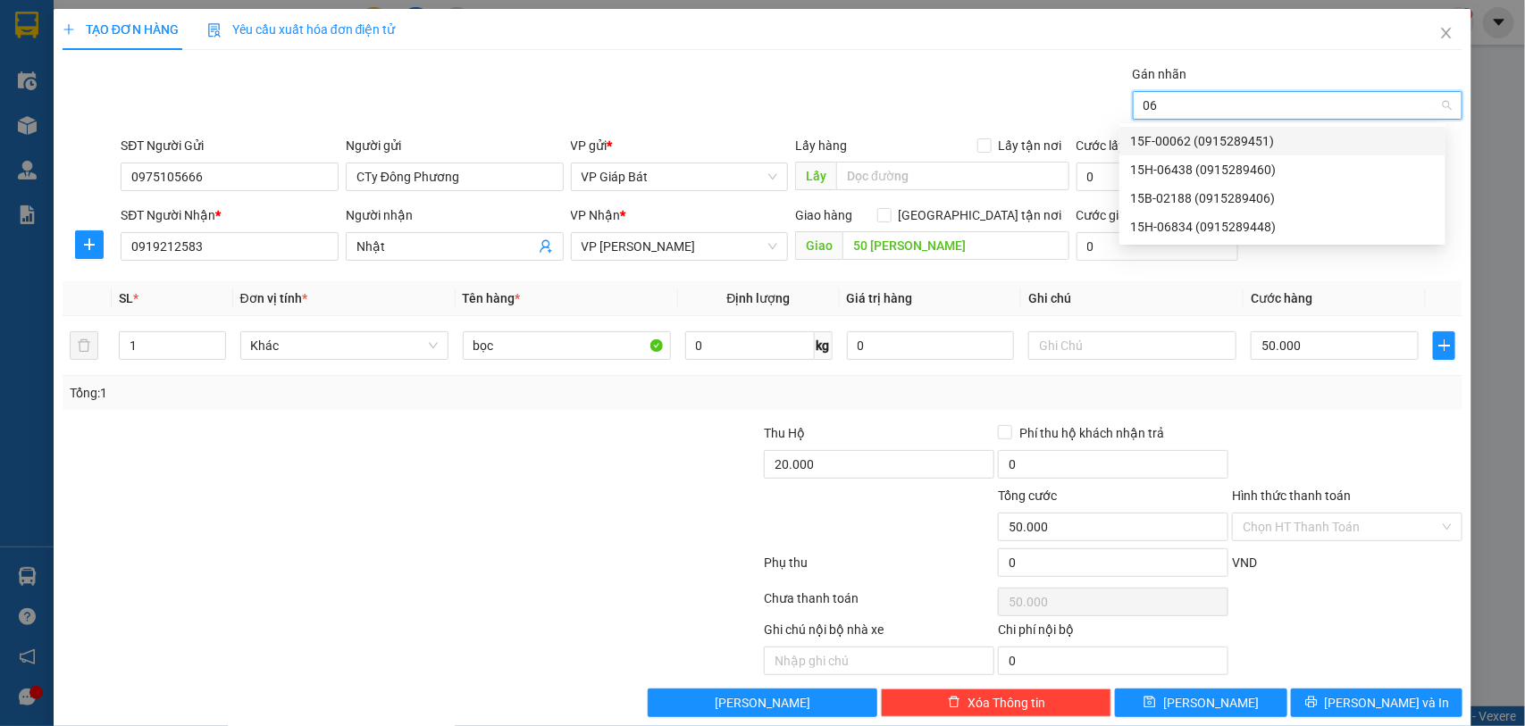
type input "068"
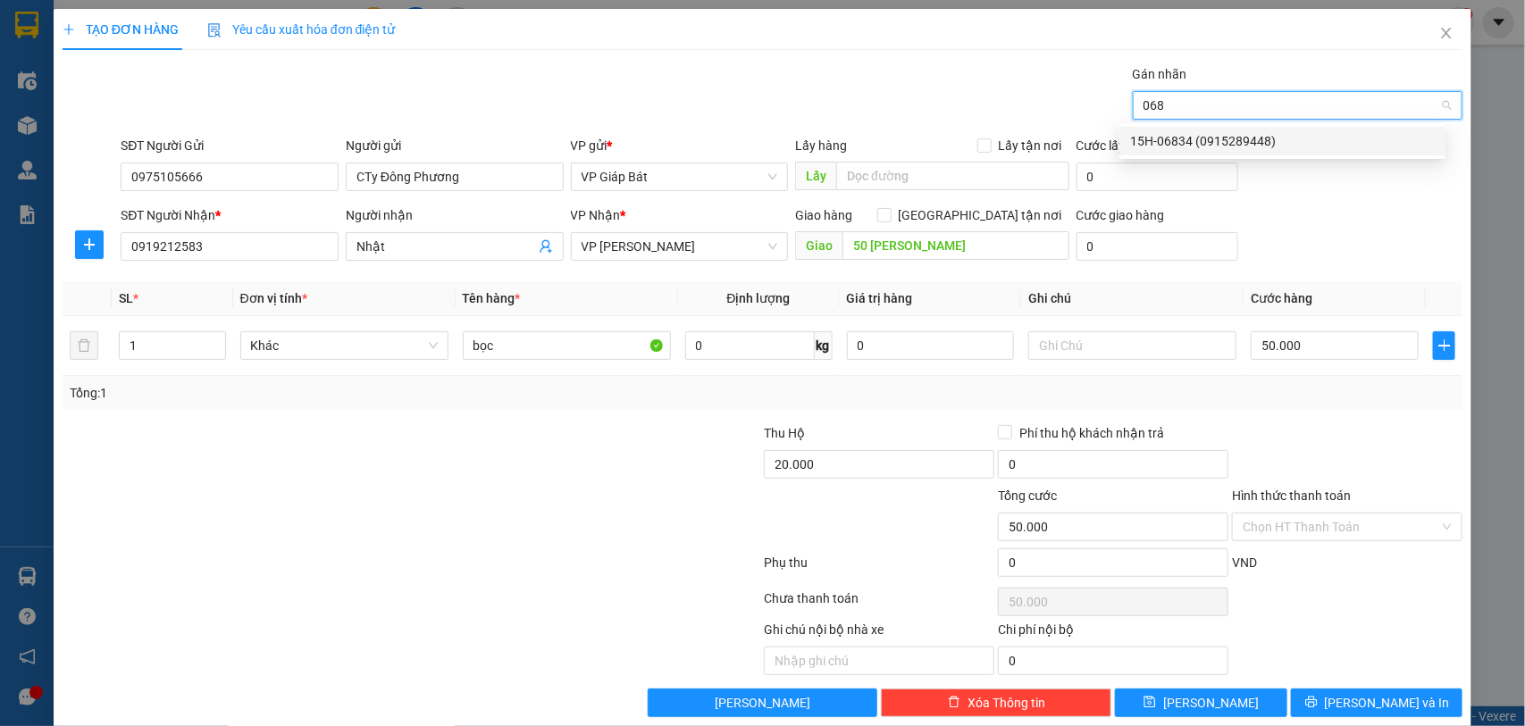
click at [1193, 127] on div "15H-06834 (0915289448)" at bounding box center [1282, 141] width 326 height 29
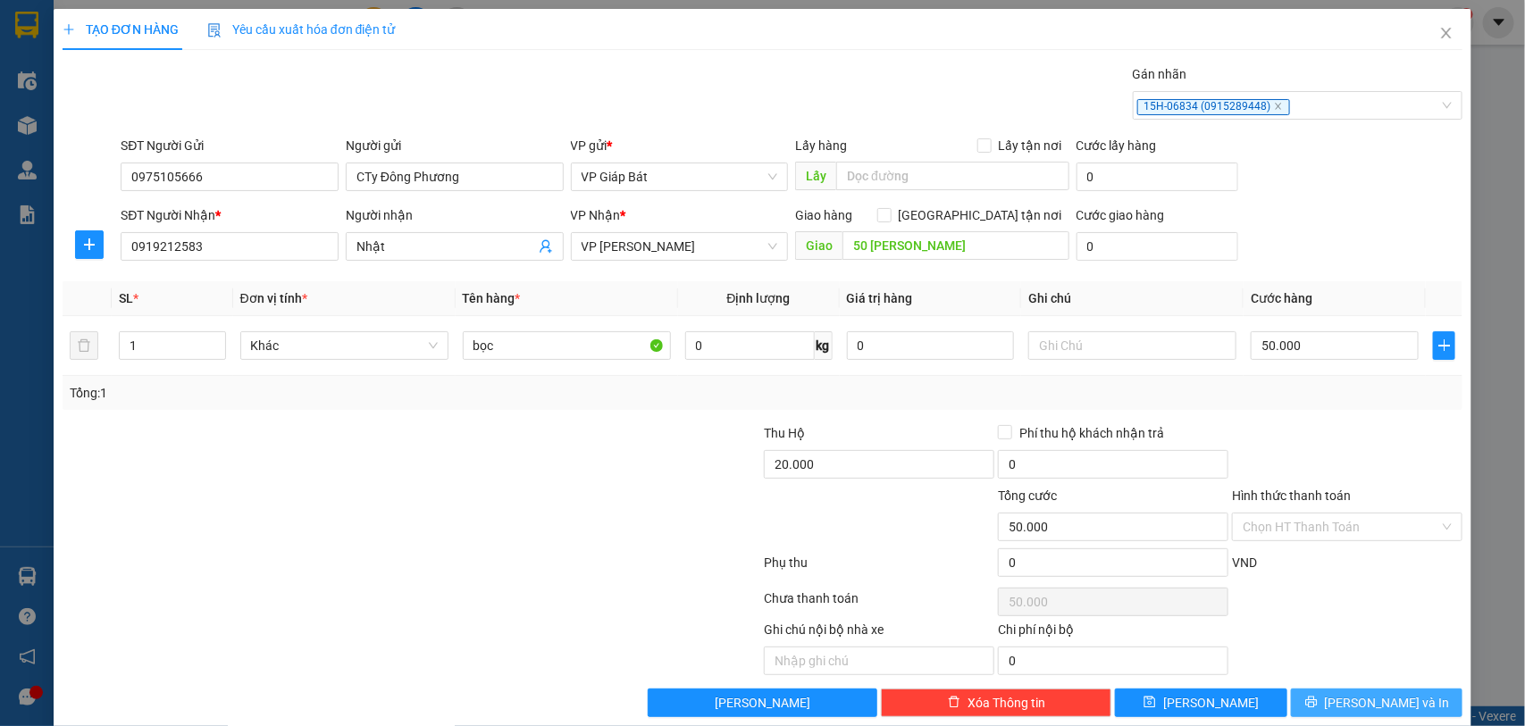
click at [1385, 694] on button "[PERSON_NAME] và In" at bounding box center [1377, 703] width 172 height 29
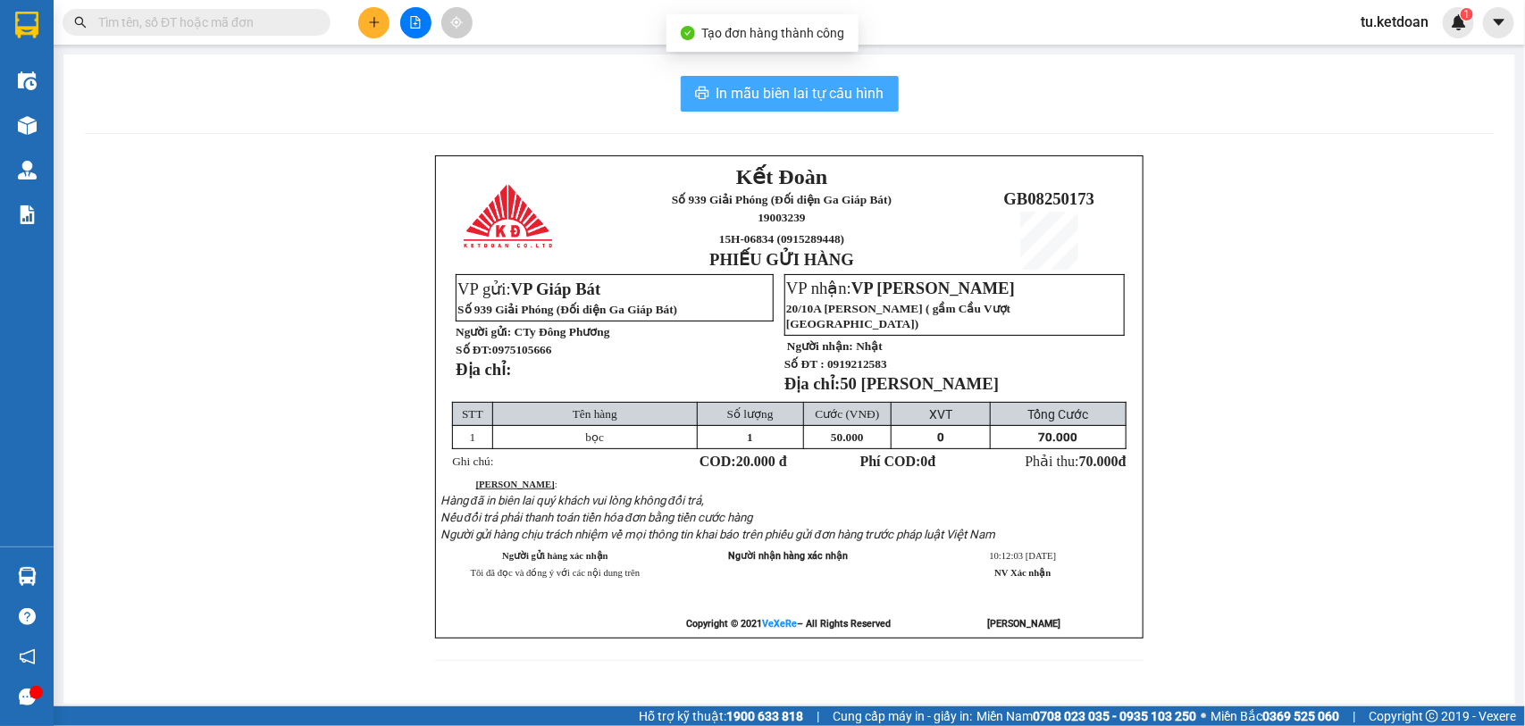
click at [791, 95] on span "In mẫu biên lai tự cấu hình" at bounding box center [800, 93] width 168 height 22
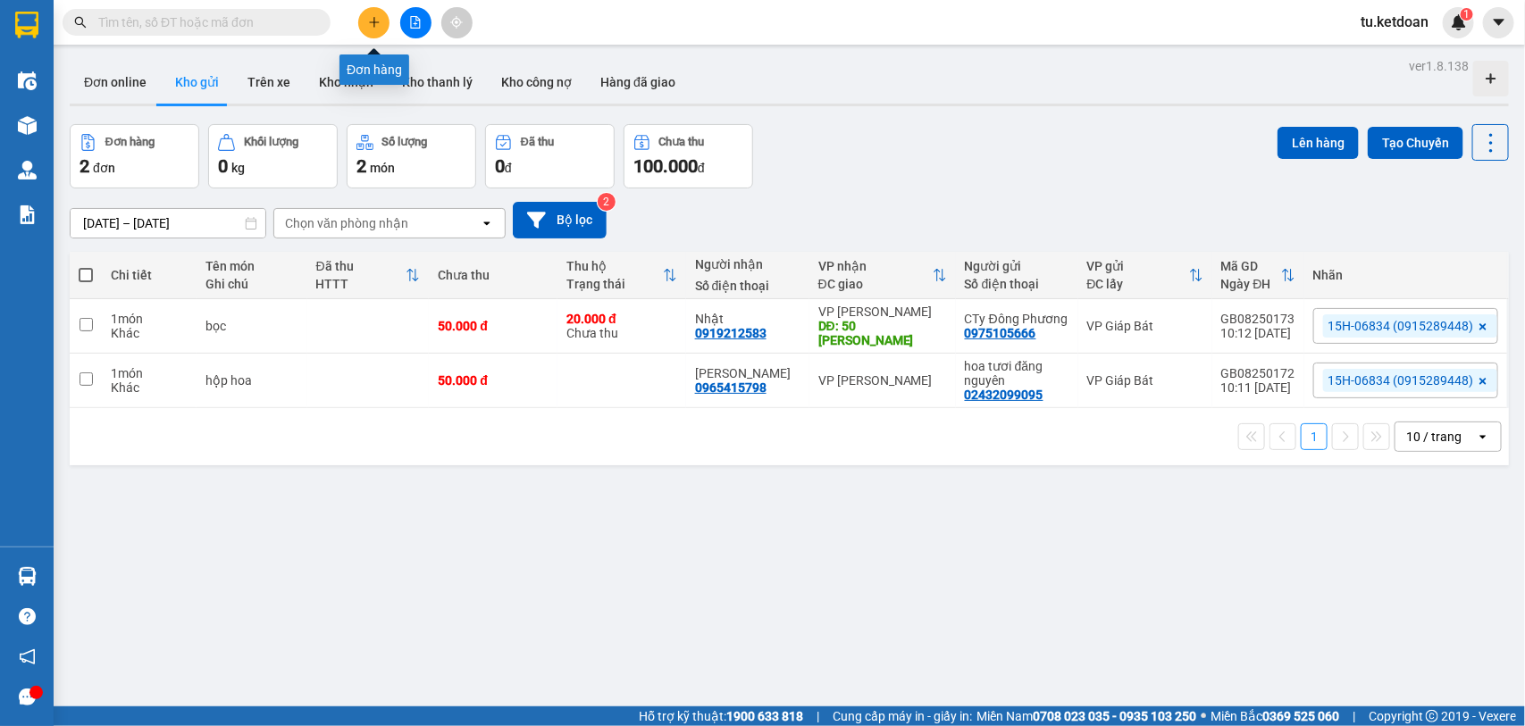
click at [373, 16] on icon "plus" at bounding box center [374, 22] width 13 height 13
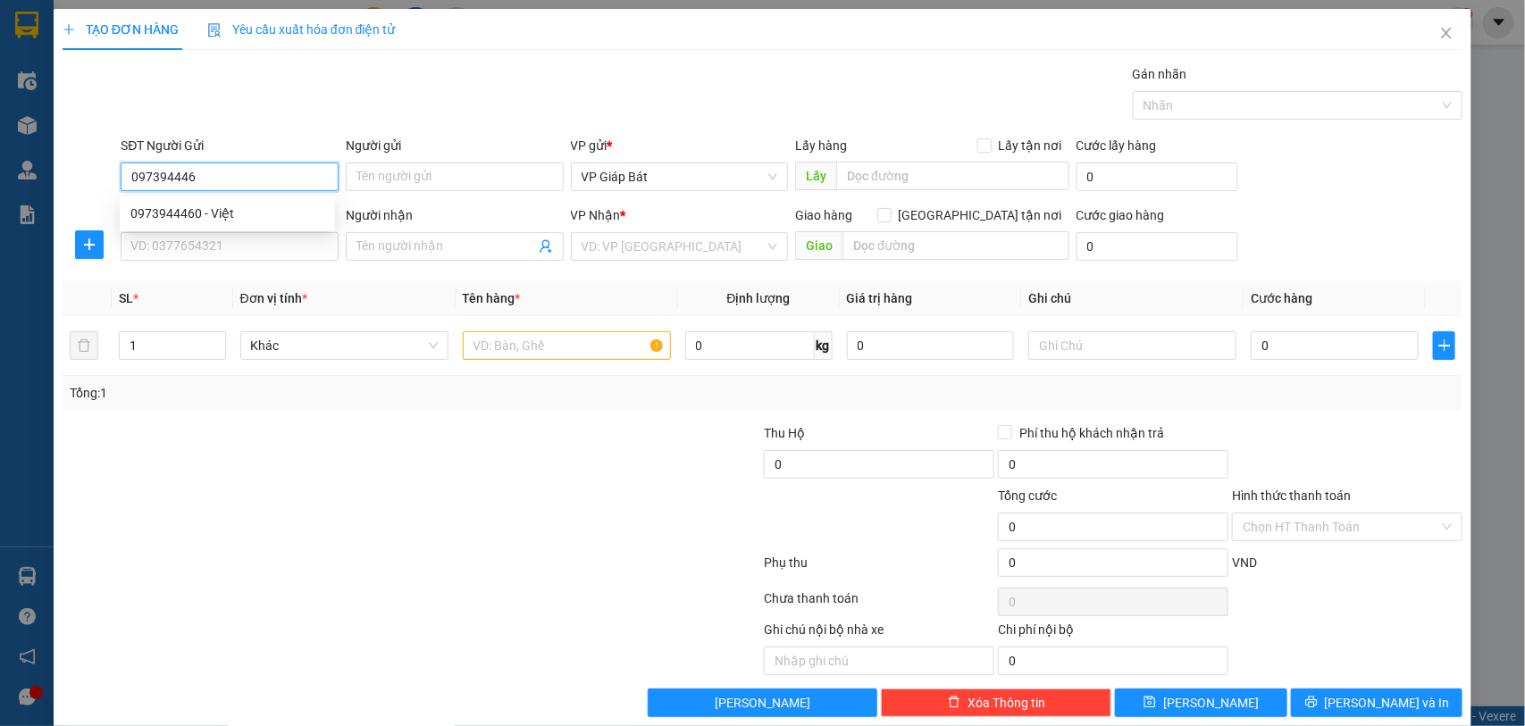
type input "0973944460"
click at [269, 219] on div "0973944460 - Việt" at bounding box center [227, 214] width 194 height 20
type input "Việt"
type input "0973944460"
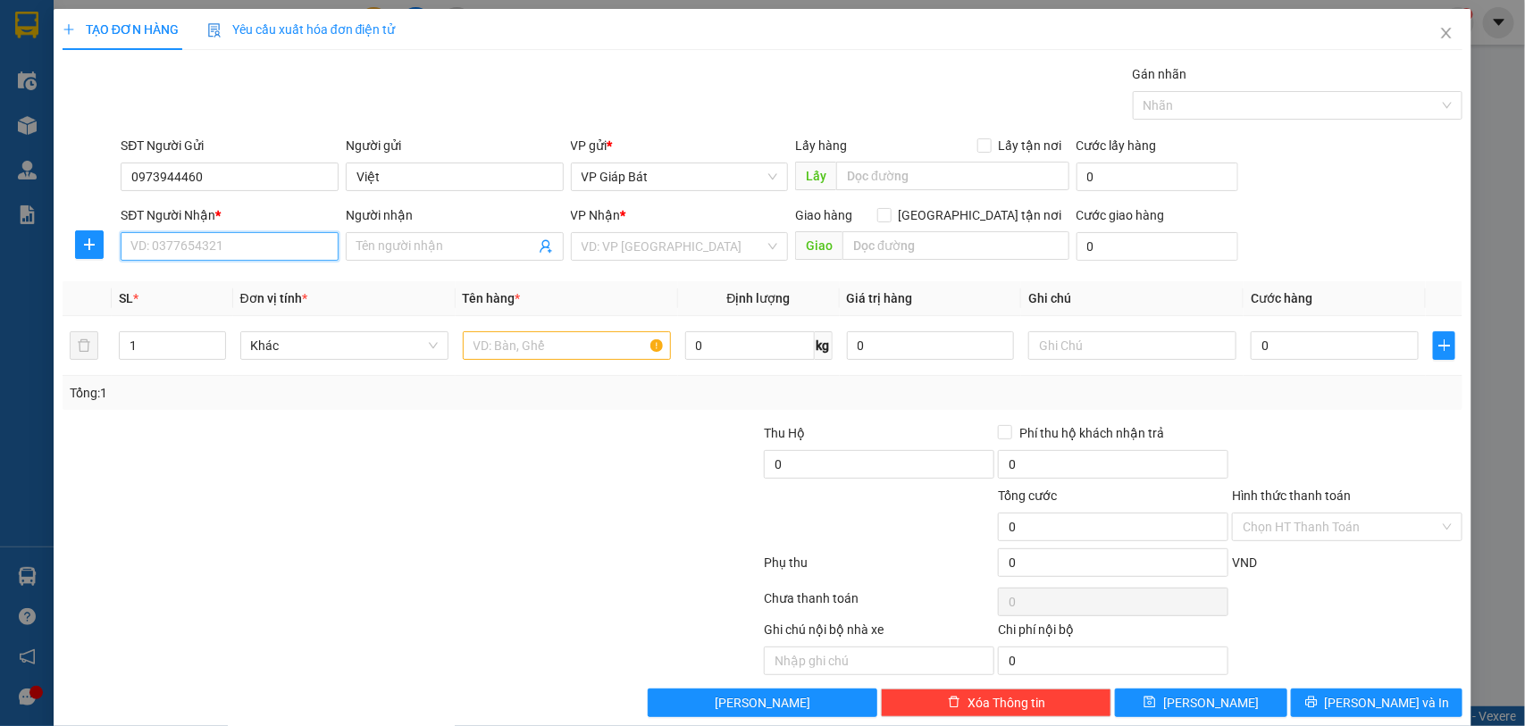
click at [225, 247] on input "SĐT Người Nhận *" at bounding box center [230, 246] width 218 height 29
click at [222, 273] on div "0374402187 - [PERSON_NAME]" at bounding box center [227, 283] width 194 height 20
type input "0374402187"
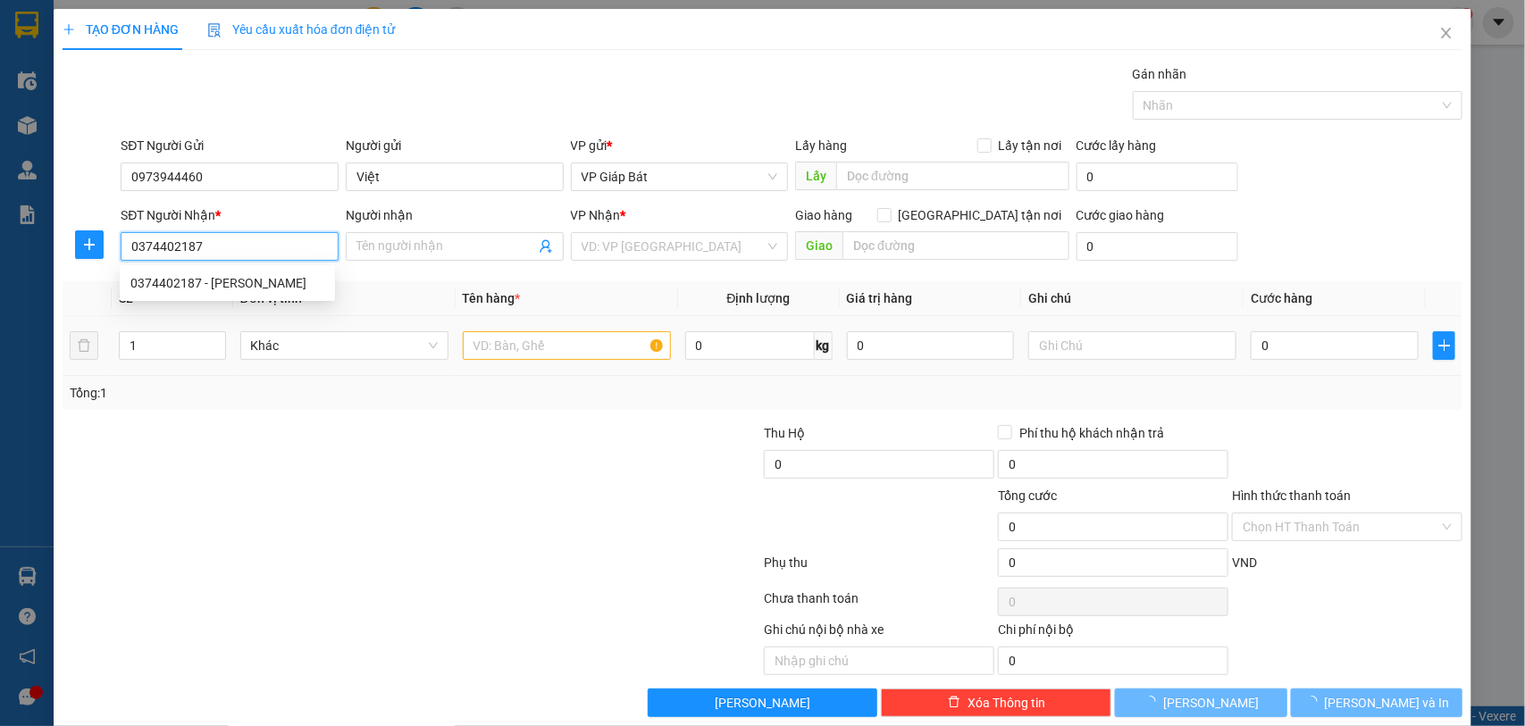
type input "[PERSON_NAME]"
type input "728 Thiên Lôi"
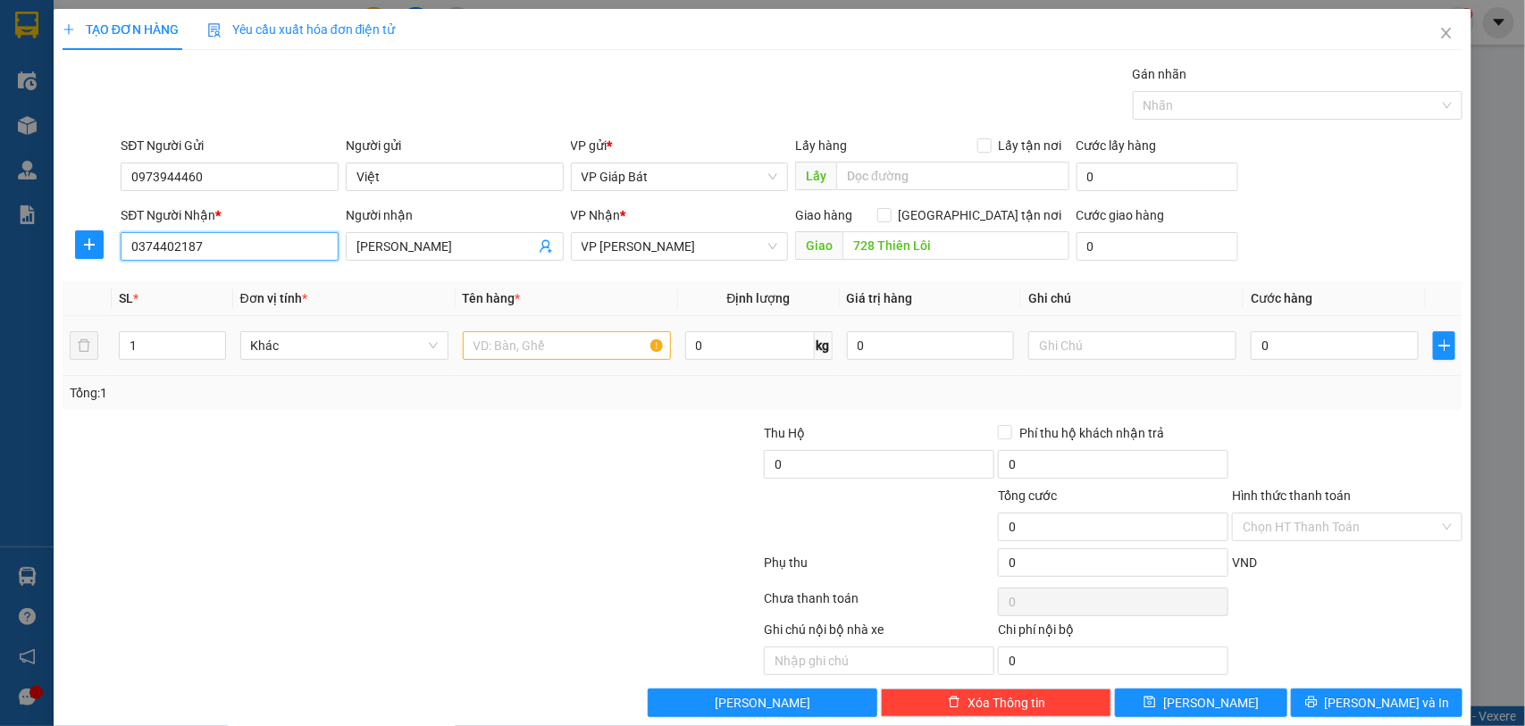
type input "0374402187"
click at [518, 344] on input "text" at bounding box center [567, 345] width 208 height 29
type input "hộp"
click at [1329, 345] on input "0" at bounding box center [1335, 345] width 168 height 29
type input "5"
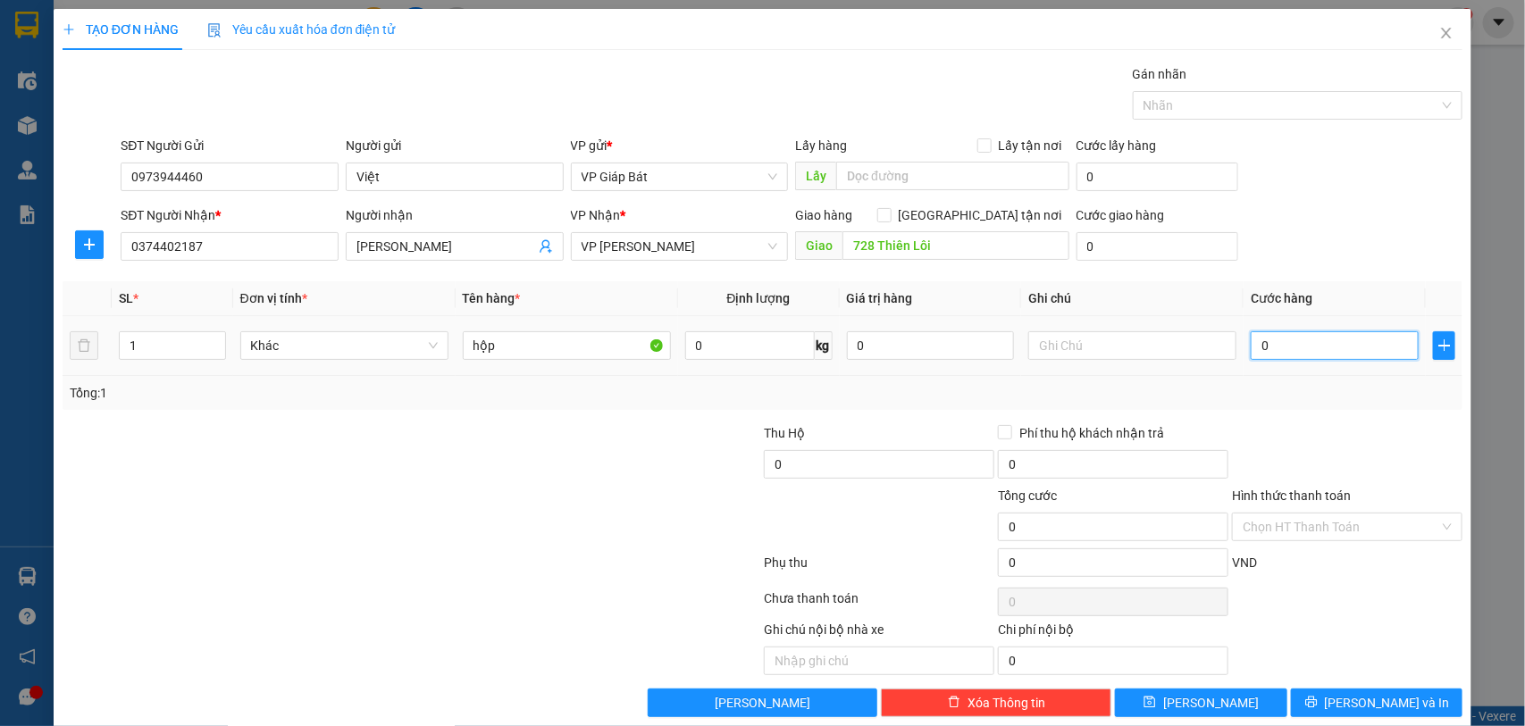
type input "5"
type input "50"
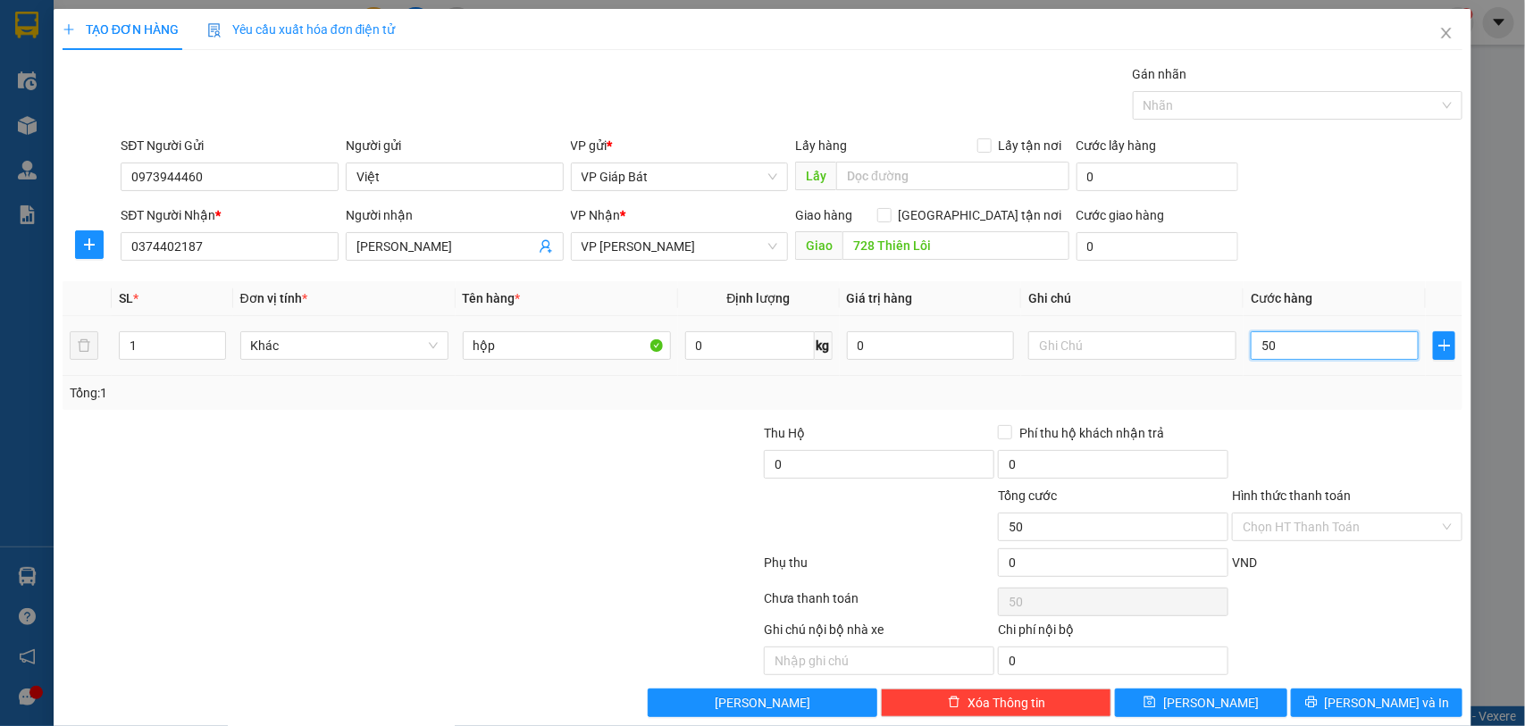
type input "500"
type input "5.000"
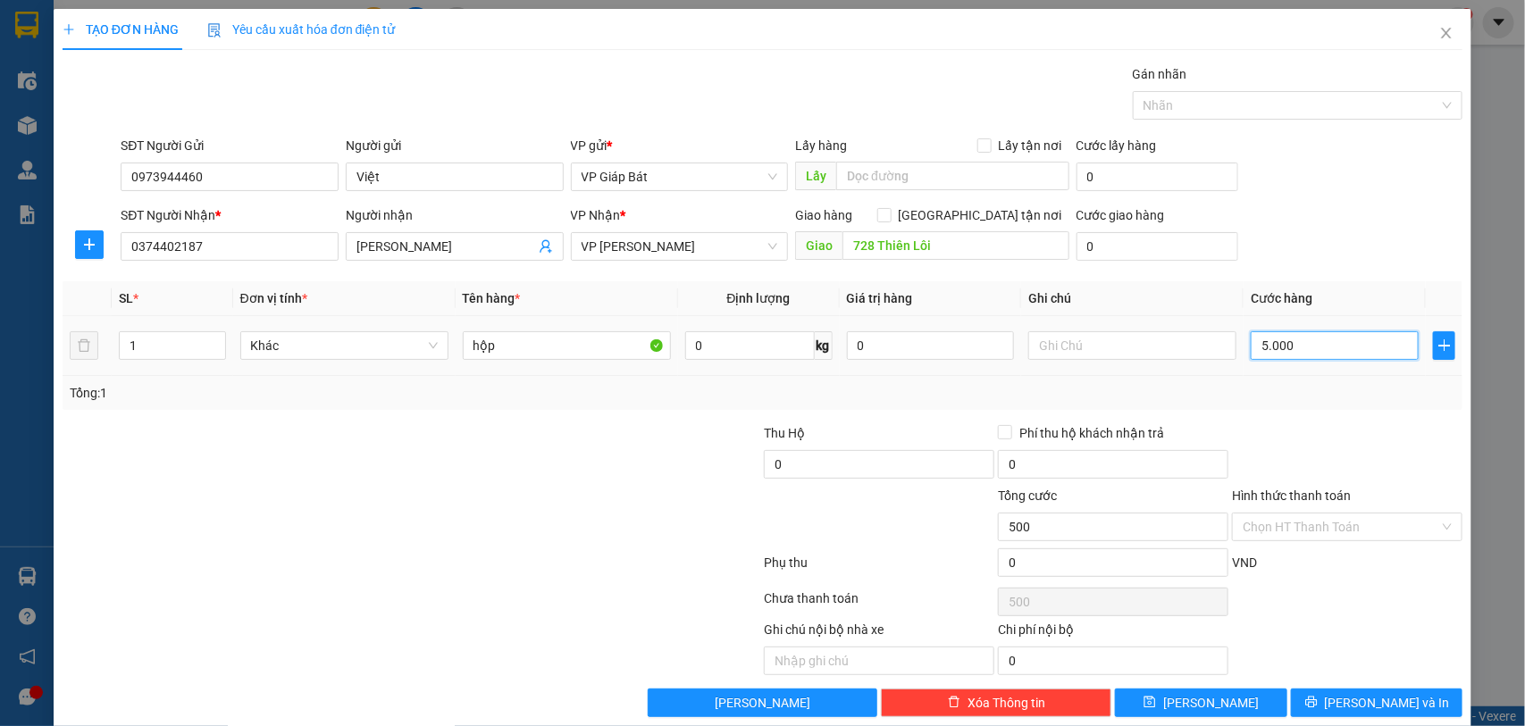
type input "5.000"
type input "50.000"
click at [1248, 110] on div at bounding box center [1289, 105] width 304 height 21
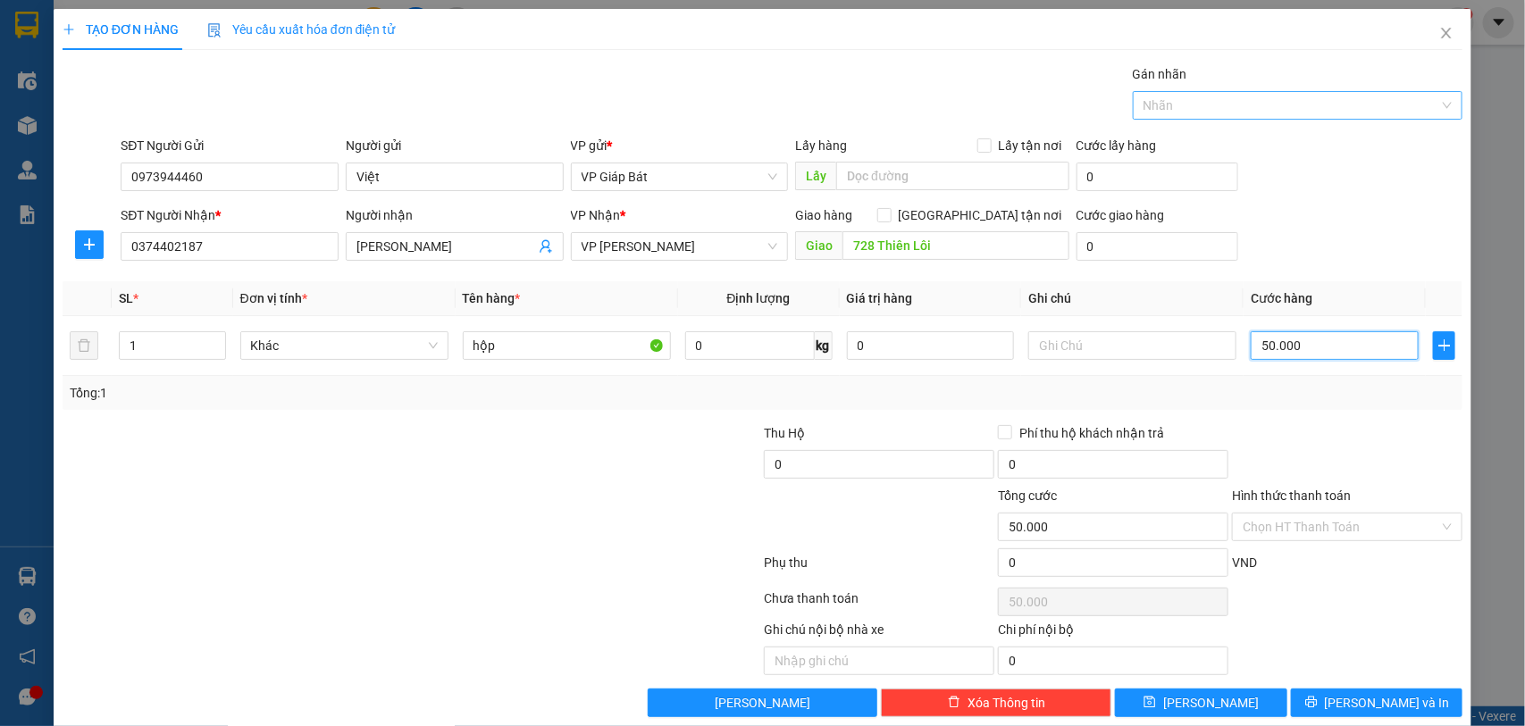
type input "50.000"
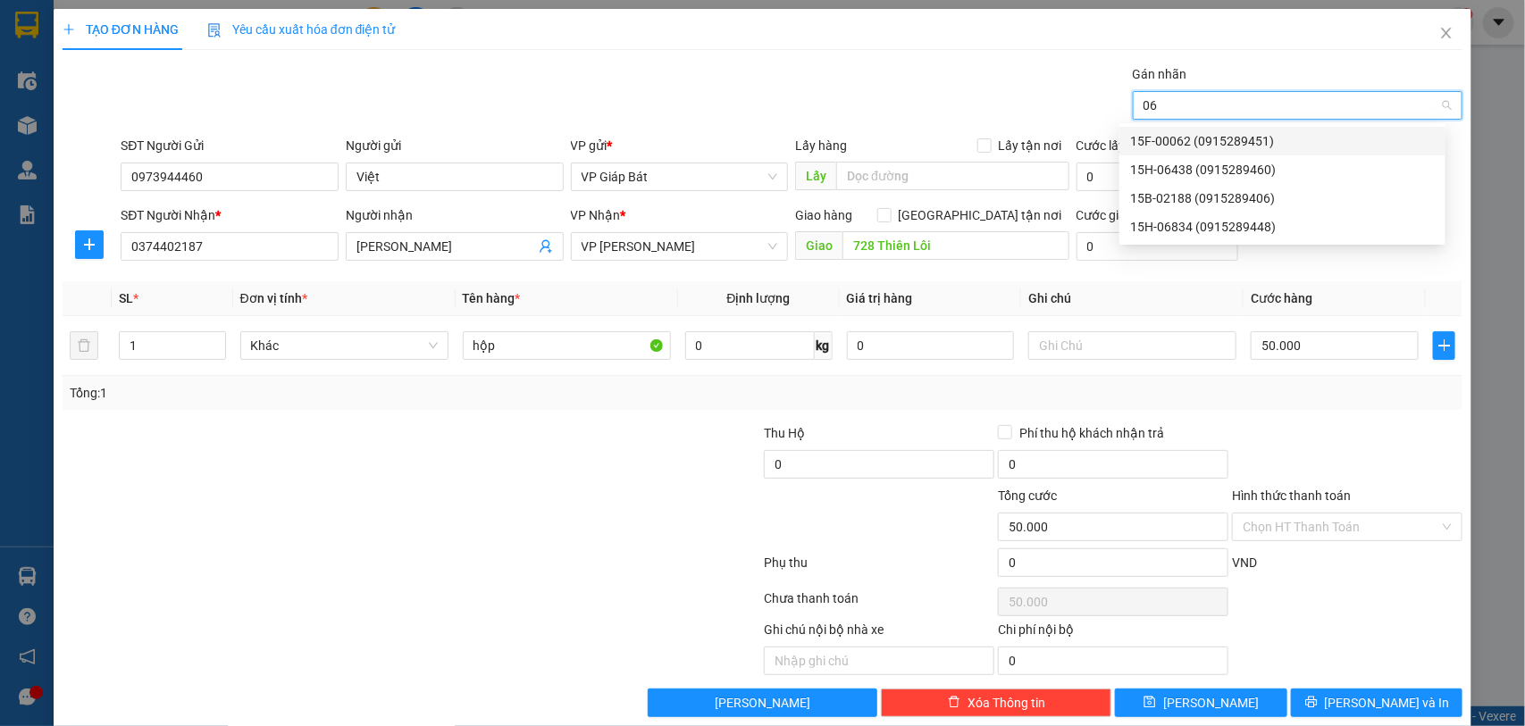
type input "068"
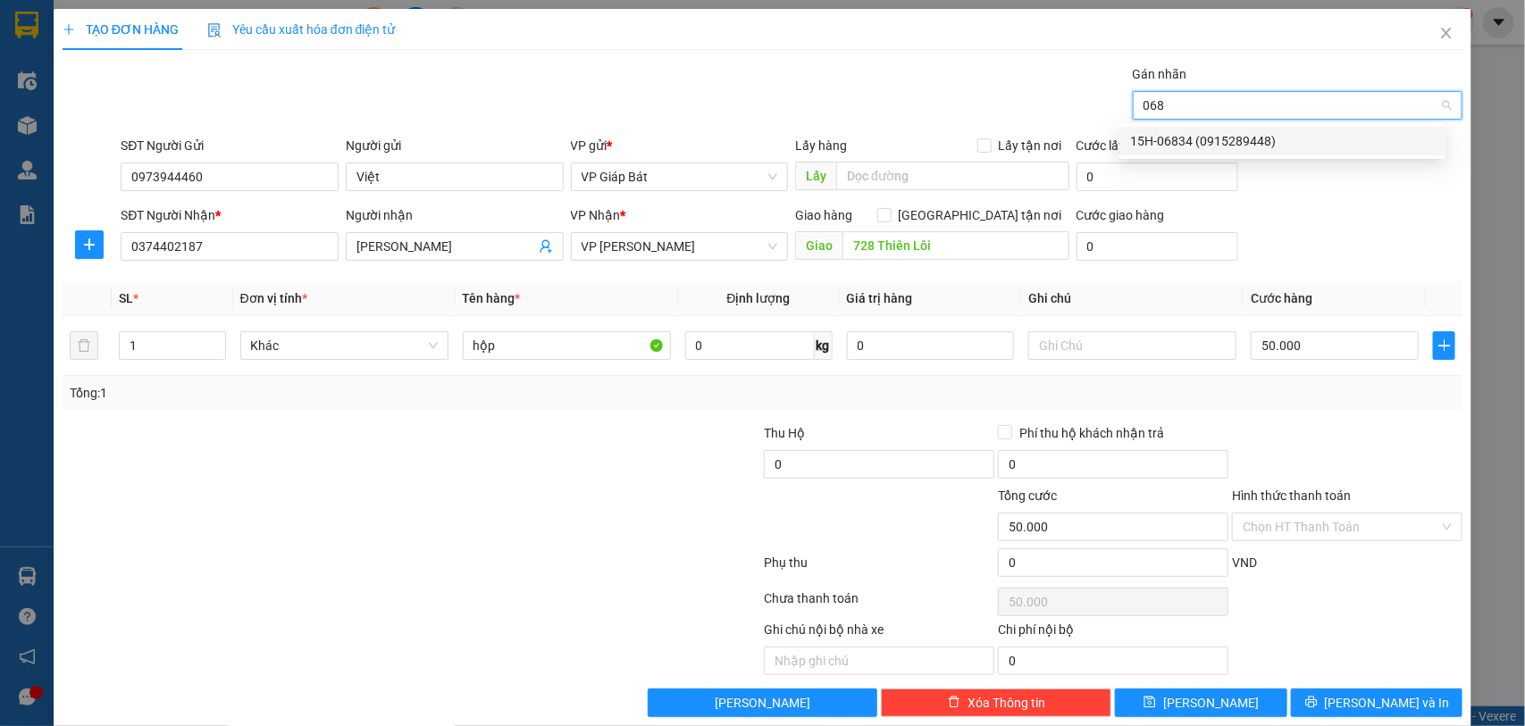
click at [1238, 144] on div "15H-06834 (0915289448)" at bounding box center [1282, 141] width 305 height 20
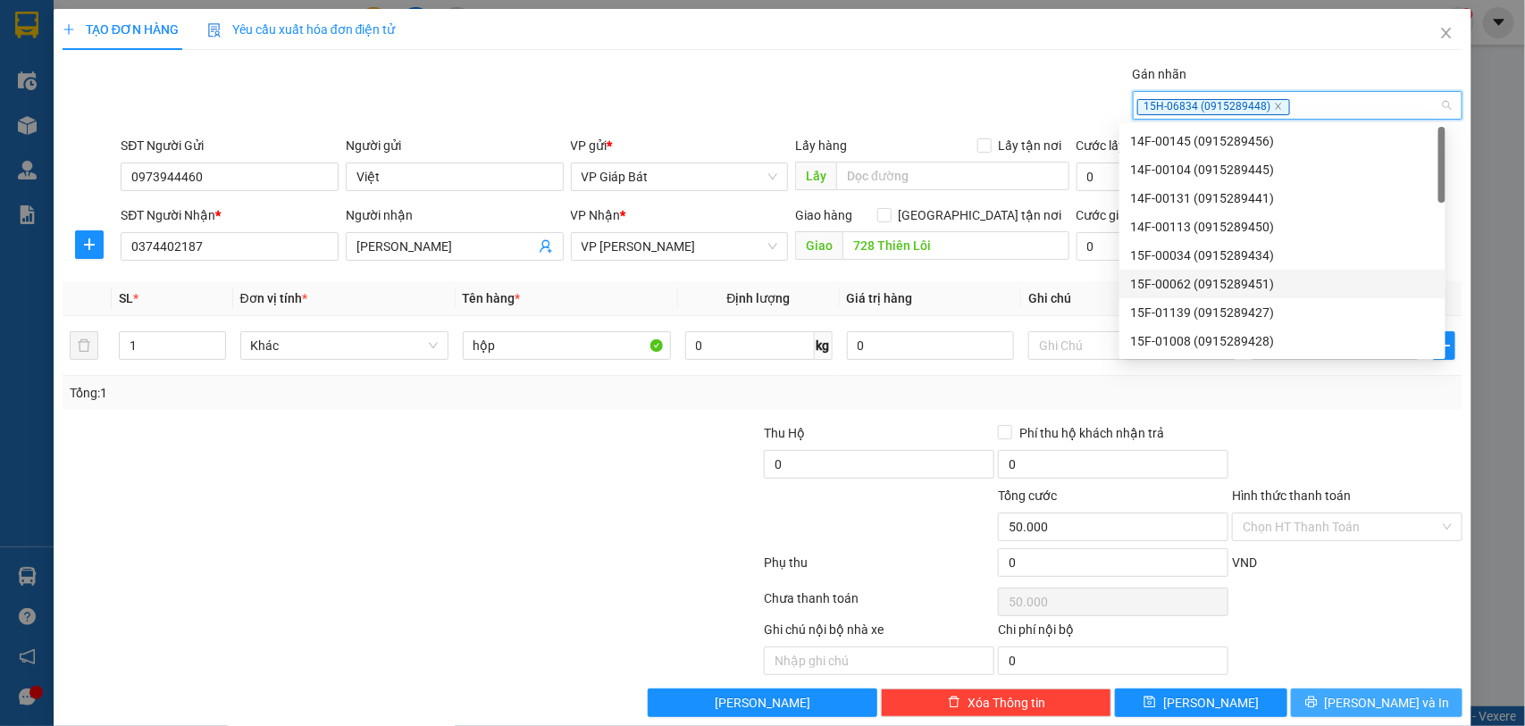
drag, startPoint x: 1328, startPoint y: 683, endPoint x: 1329, endPoint y: 713, distance: 29.5
click at [1329, 697] on div "Transit Pickup Surcharge Ids Transit Deliver Surcharge Ids Transit Deliver Surc…" at bounding box center [763, 390] width 1401 height 653
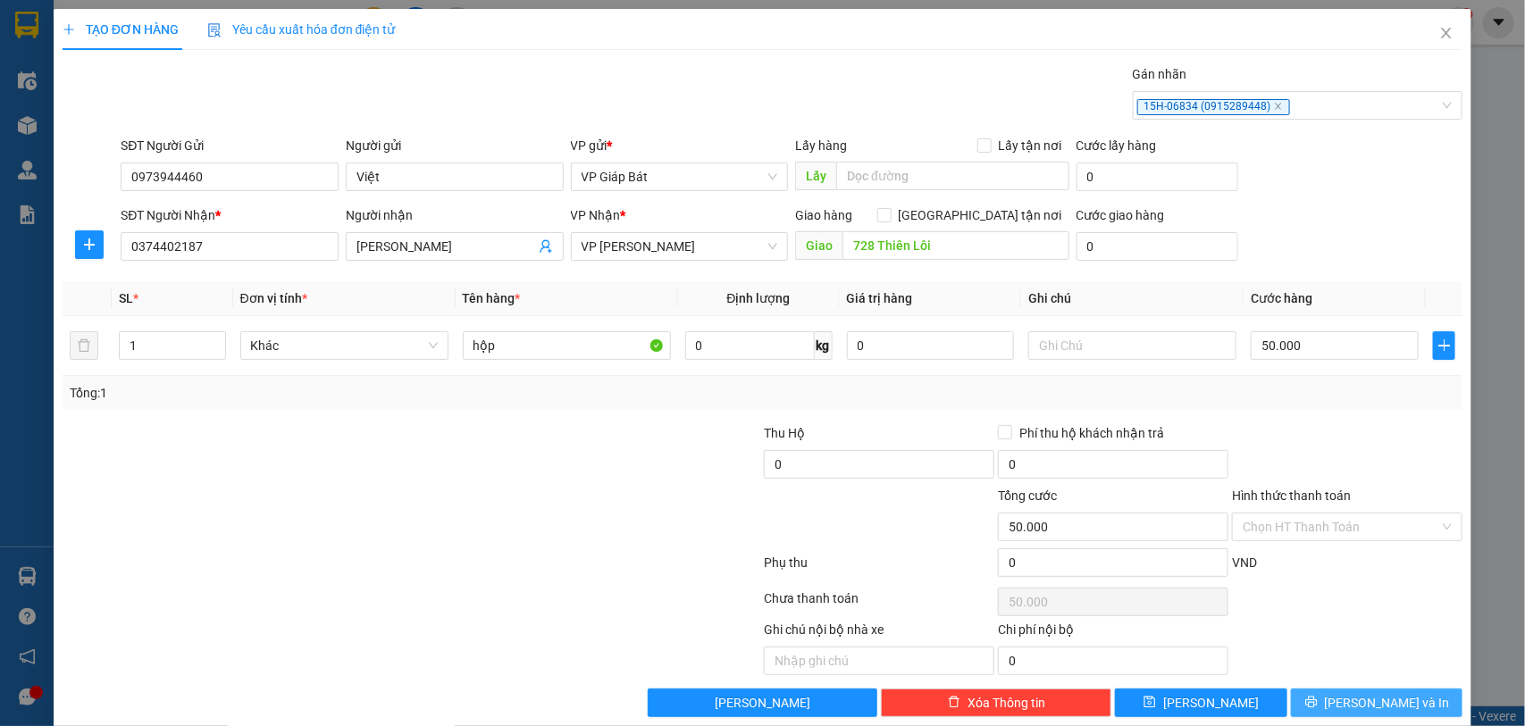
click at [1331, 717] on button "[PERSON_NAME] và In" at bounding box center [1377, 703] width 172 height 29
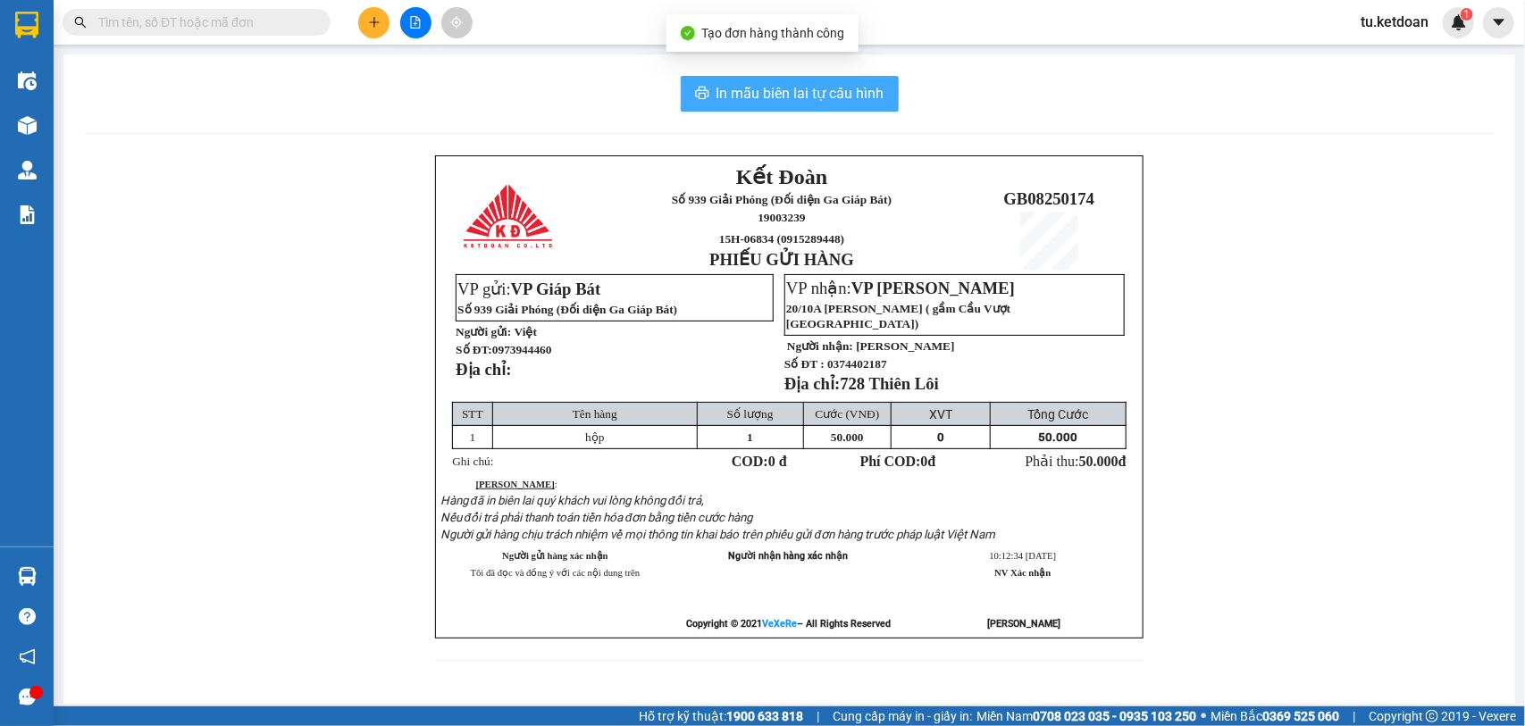
click at [798, 94] on span "In mẫu biên lai tự cấu hình" at bounding box center [800, 93] width 168 height 22
